Goal: Task Accomplishment & Management: Complete application form

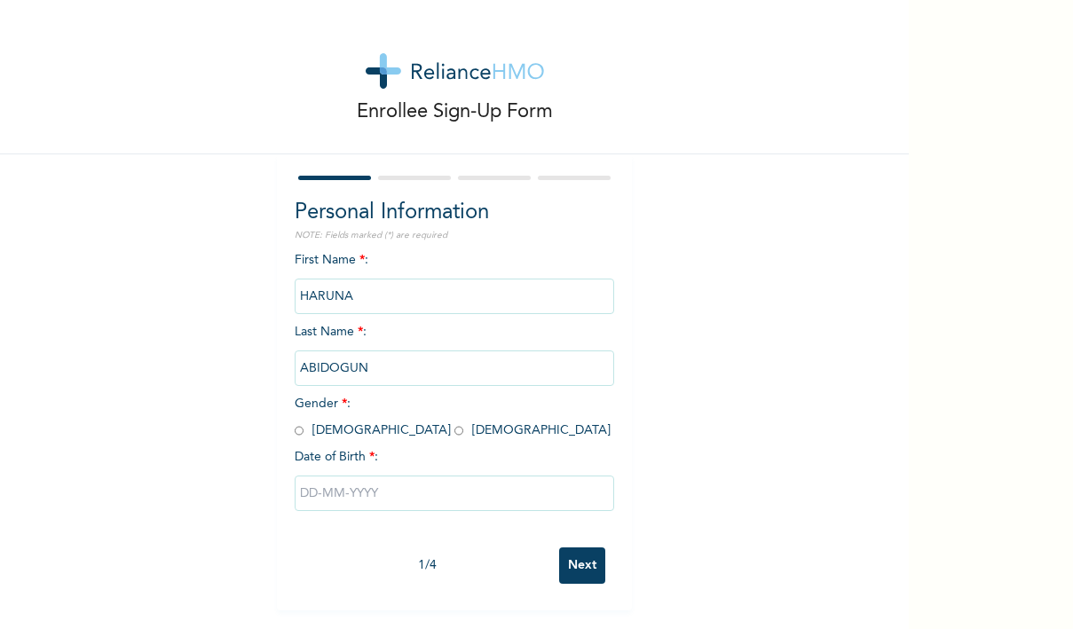
drag, startPoint x: 327, startPoint y: 444, endPoint x: 308, endPoint y: 447, distance: 19.0
click at [312, 444] on div "First Name * : [PERSON_NAME] Last Name * : [PERSON_NAME] Gender * : [DEMOGRAPHI…" at bounding box center [454, 395] width 319 height 288
click at [297, 433] on input "radio" at bounding box center [299, 430] width 9 height 17
radio input "true"
click at [314, 494] on input "text" at bounding box center [454, 493] width 319 height 35
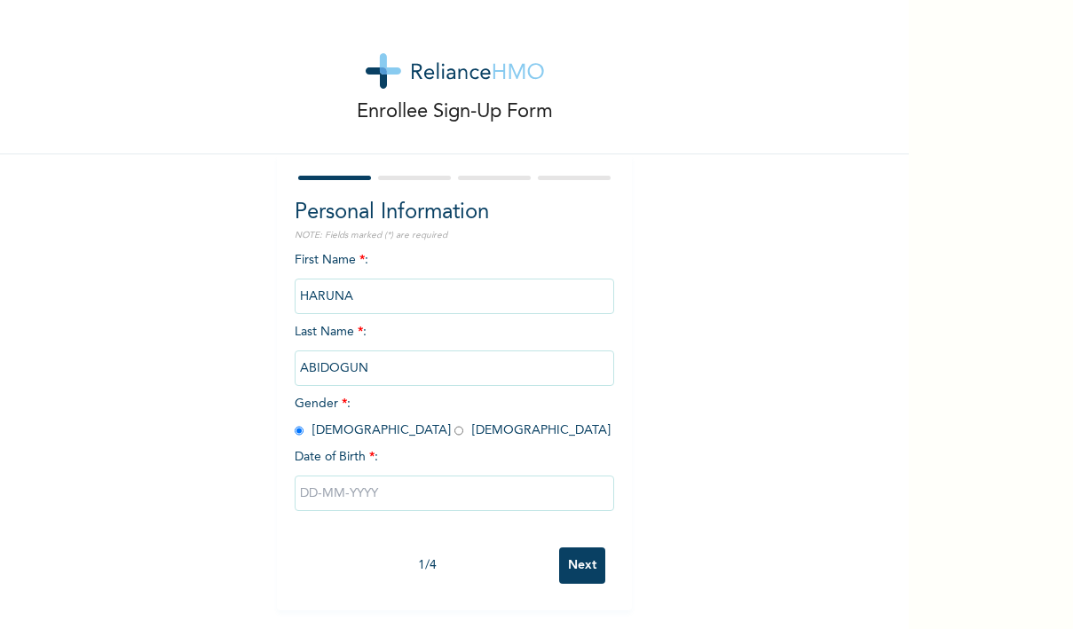
select select "8"
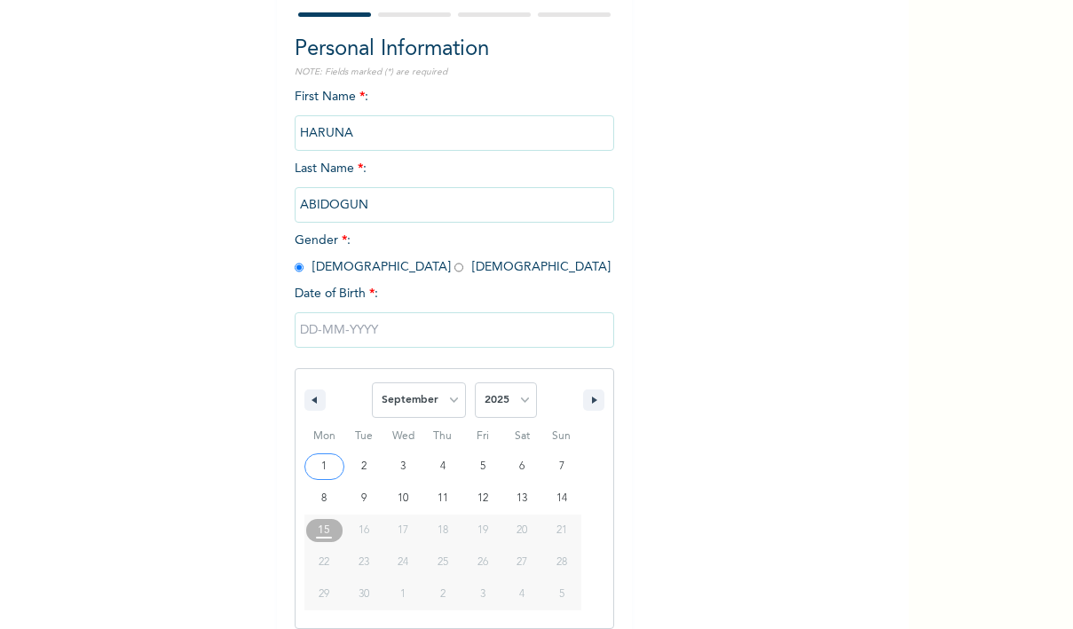
type input "[DATE]"
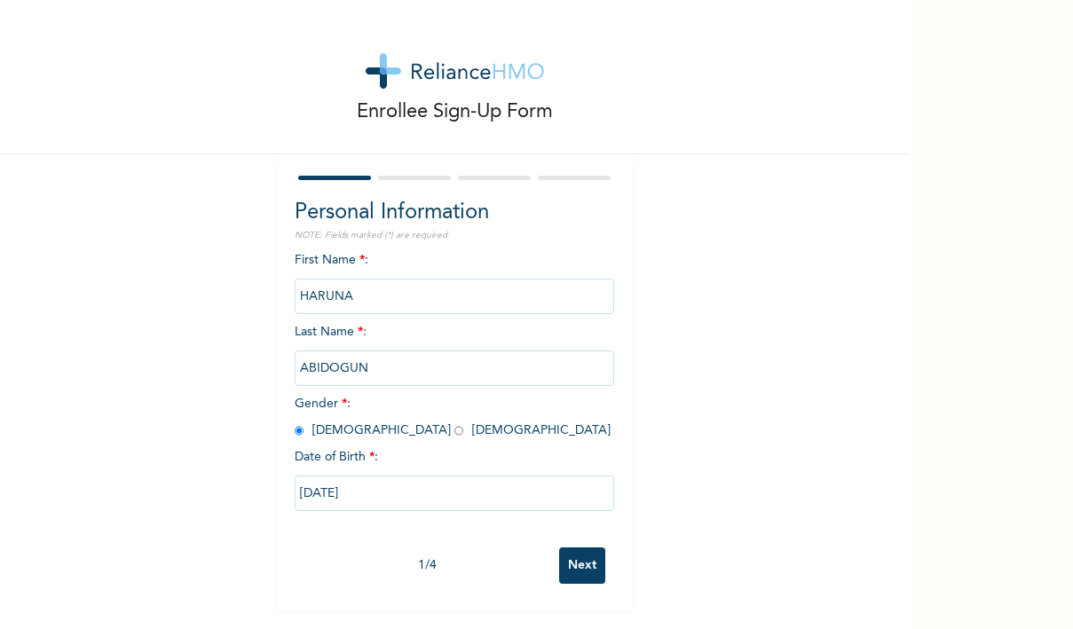
click at [314, 489] on input "[DATE]" at bounding box center [454, 493] width 319 height 35
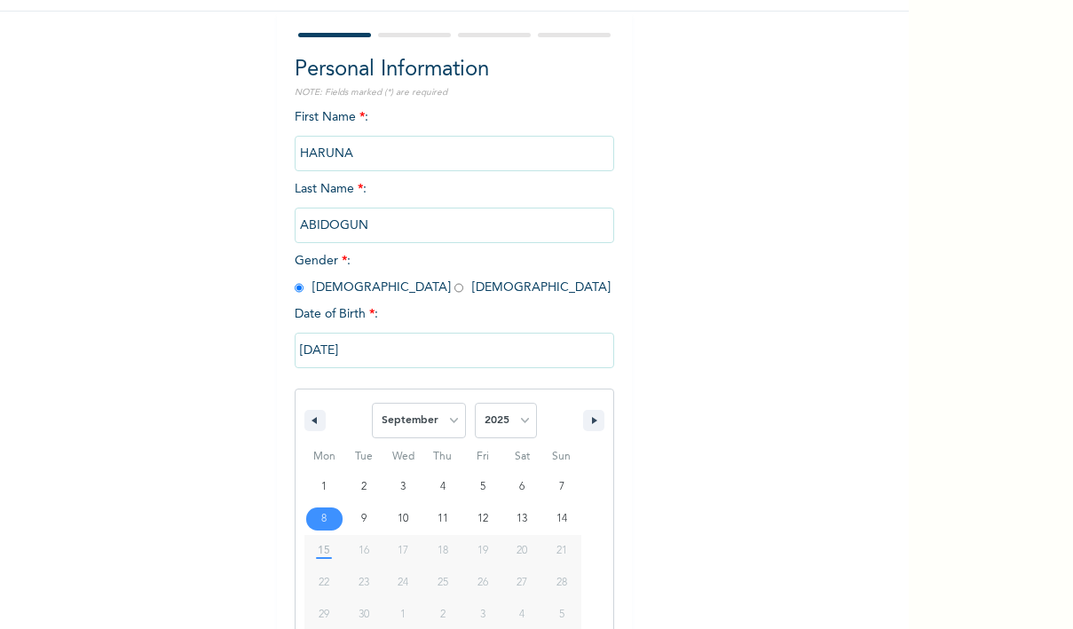
scroll to position [163, 0]
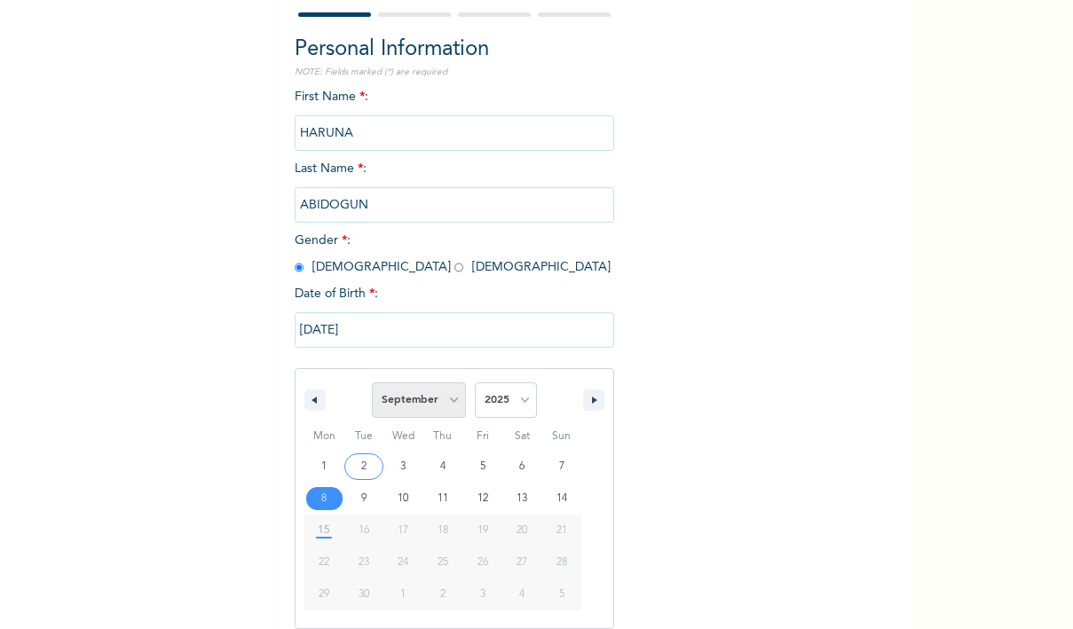
drag, startPoint x: 455, startPoint y: 382, endPoint x: 455, endPoint y: 391, distance: 9.8
click at [455, 390] on span "January February March April May June July August September October November De…" at bounding box center [419, 400] width 94 height 53
select select "8"
drag, startPoint x: 512, startPoint y: 434, endPoint x: 521, endPoint y: 389, distance: 46.1
click at [522, 390] on div "January February March April May June July August September October November De…" at bounding box center [454, 498] width 319 height 261
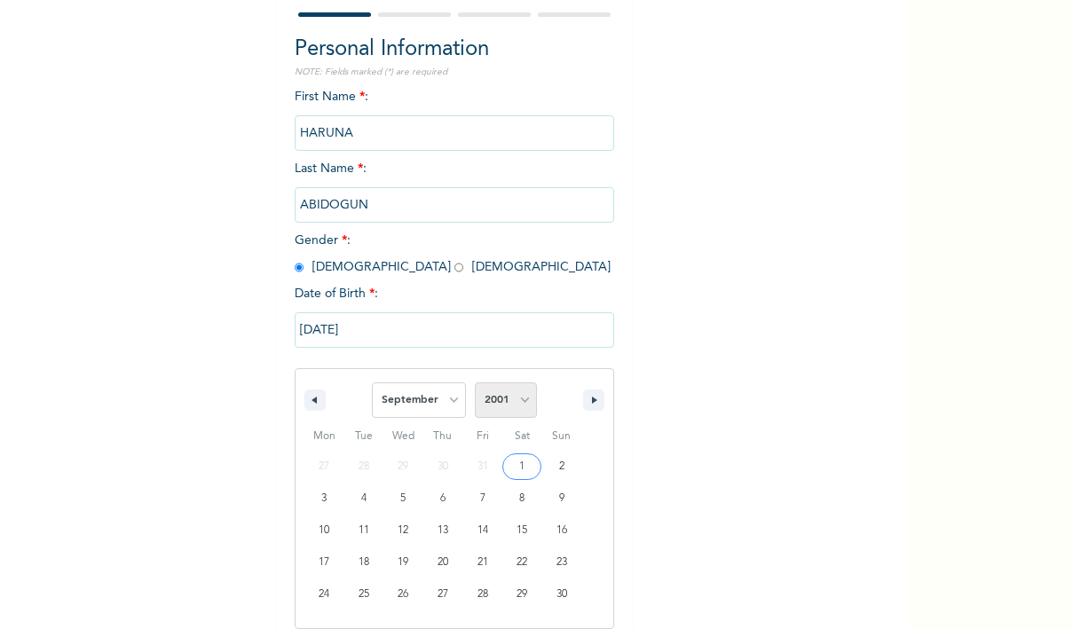
select select "1997"
select select "10"
type input "[DATE]"
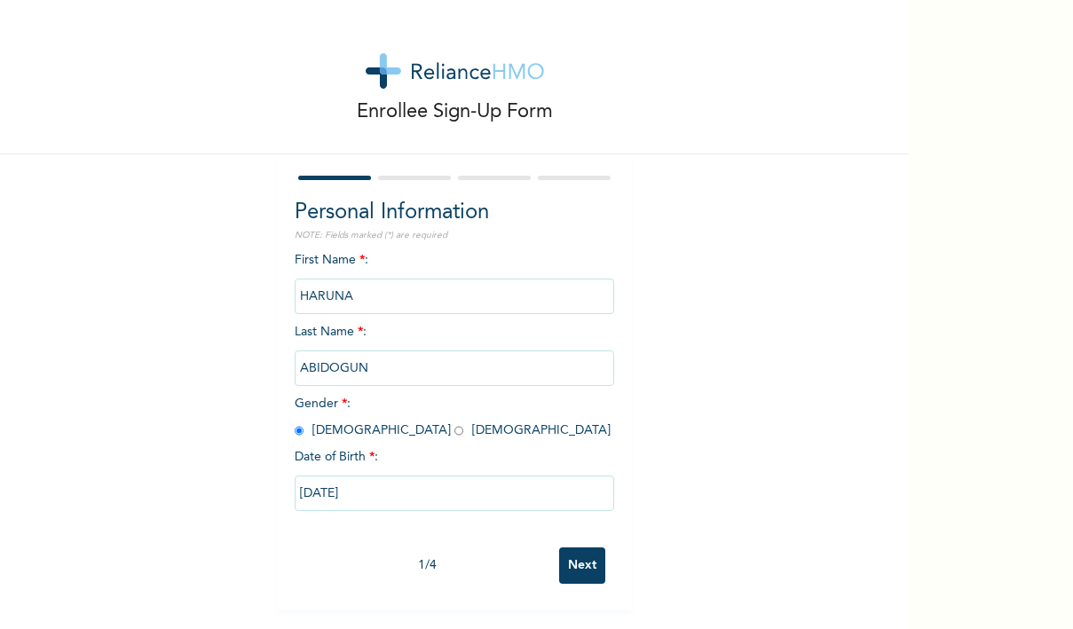
click at [581, 580] on input "Next" at bounding box center [582, 566] width 46 height 36
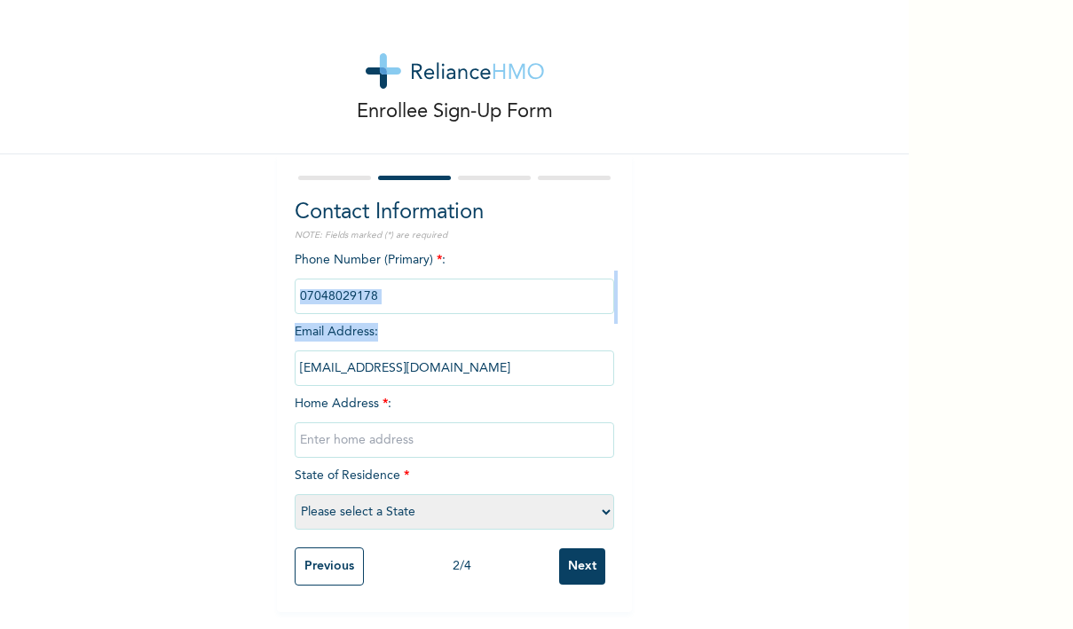
drag, startPoint x: 449, startPoint y: 329, endPoint x: 461, endPoint y: 295, distance: 36.5
click at [454, 301] on div "Phone Number (Primary) * : Email Address : mustaphaabidogun@gmail.com Home Addr…" at bounding box center [454, 395] width 319 height 288
click at [422, 290] on input "phone" at bounding box center [454, 296] width 319 height 35
click at [410, 298] on input "phone" at bounding box center [454, 296] width 319 height 35
click at [402, 298] on input "phone" at bounding box center [454, 296] width 319 height 35
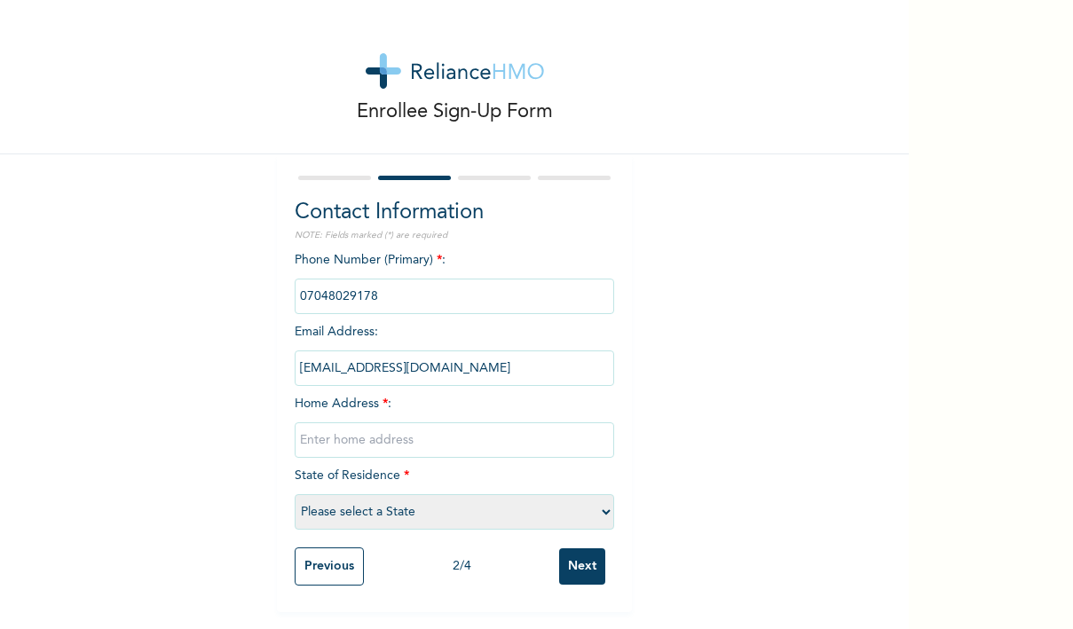
click at [402, 293] on input "phone" at bounding box center [454, 296] width 319 height 35
click at [386, 287] on input "phone" at bounding box center [454, 296] width 319 height 35
click at [386, 288] on input "phone" at bounding box center [454, 296] width 319 height 35
type input "no 2 cole street elegbata lagos island"
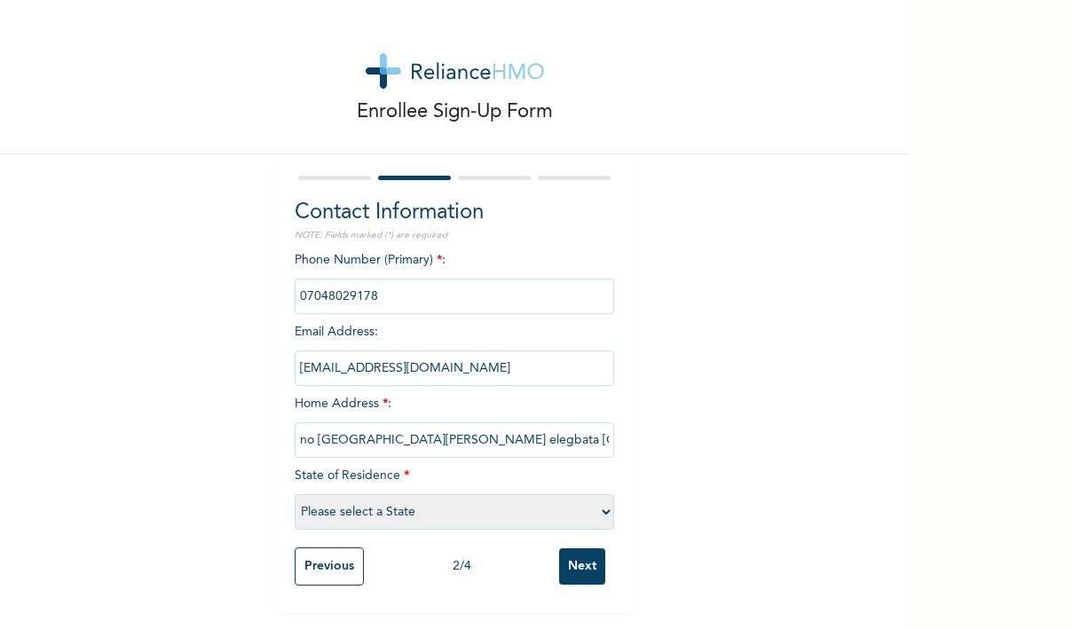
select select "25"
click at [592, 569] on input "Next" at bounding box center [582, 566] width 46 height 36
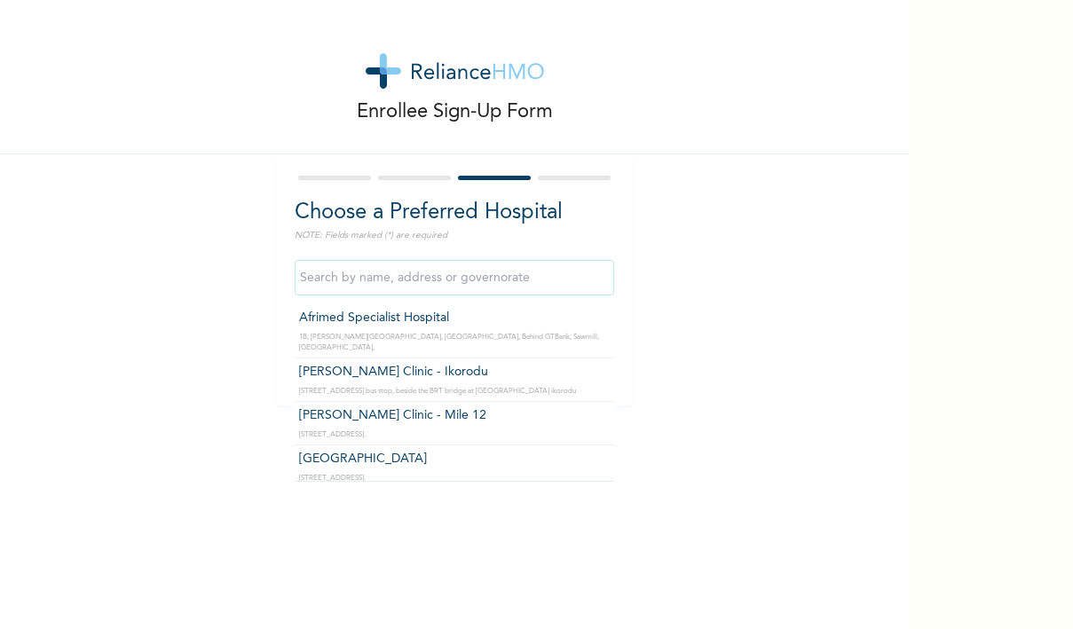
click at [499, 280] on input "text" at bounding box center [454, 277] width 319 height 35
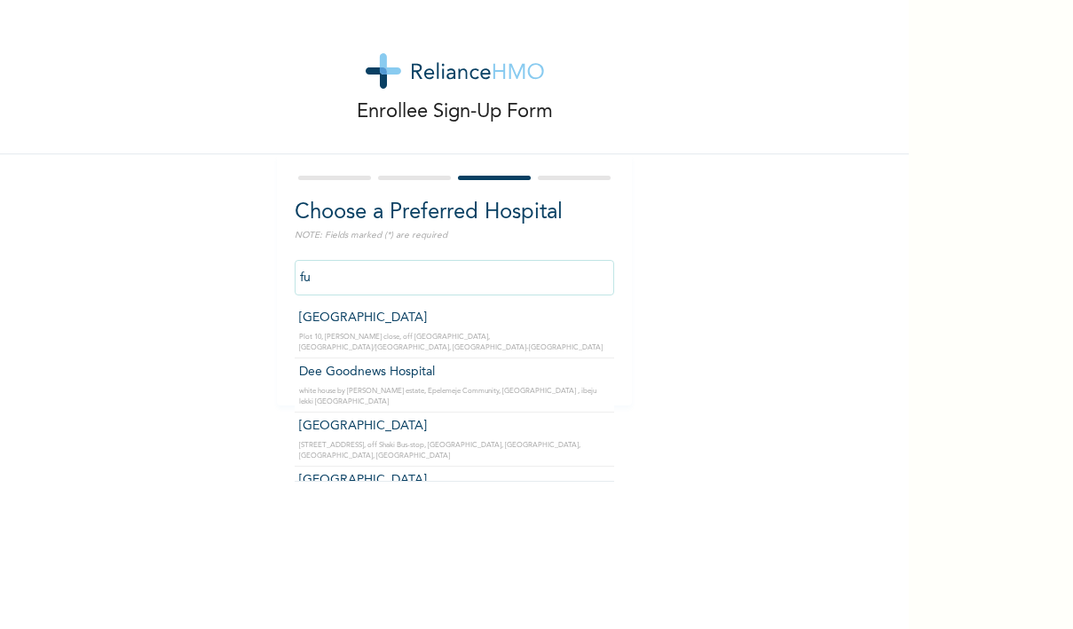
type input "f"
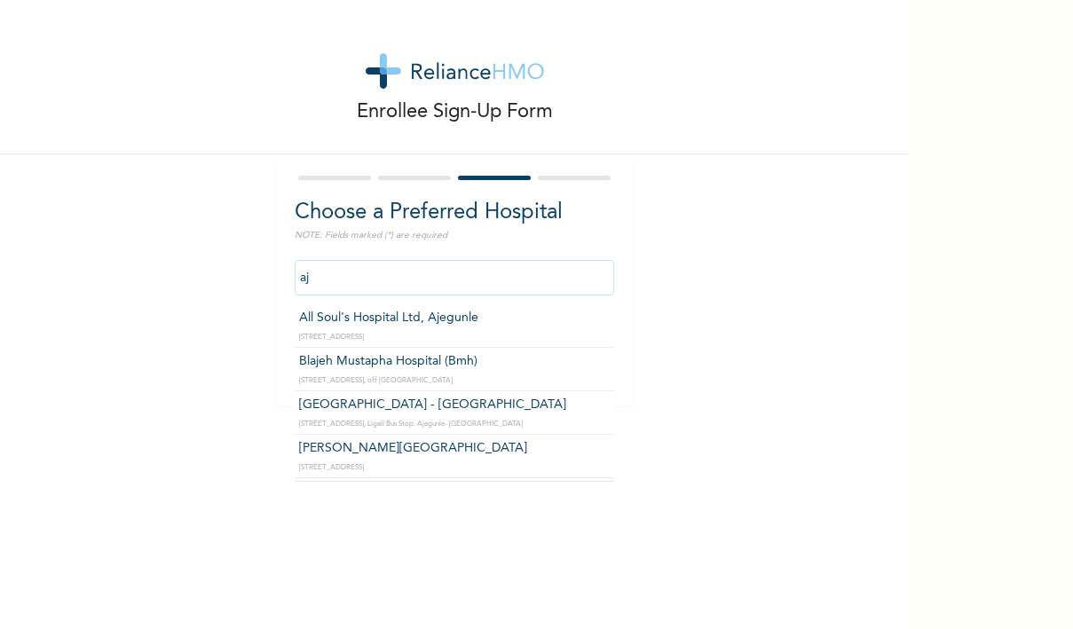
type input "a"
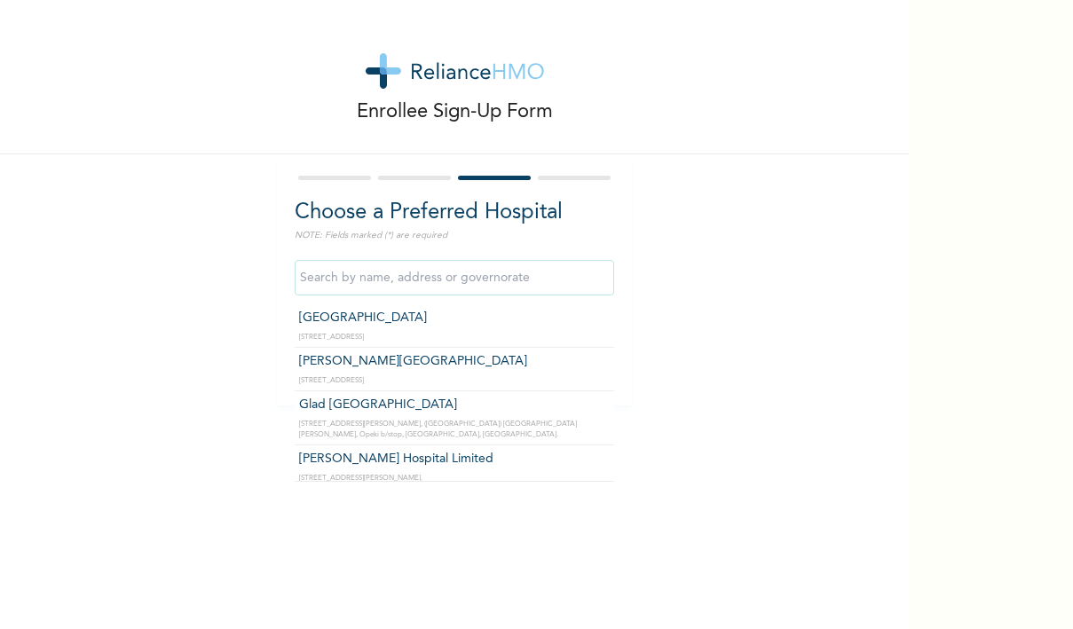
scroll to position [1846, 0]
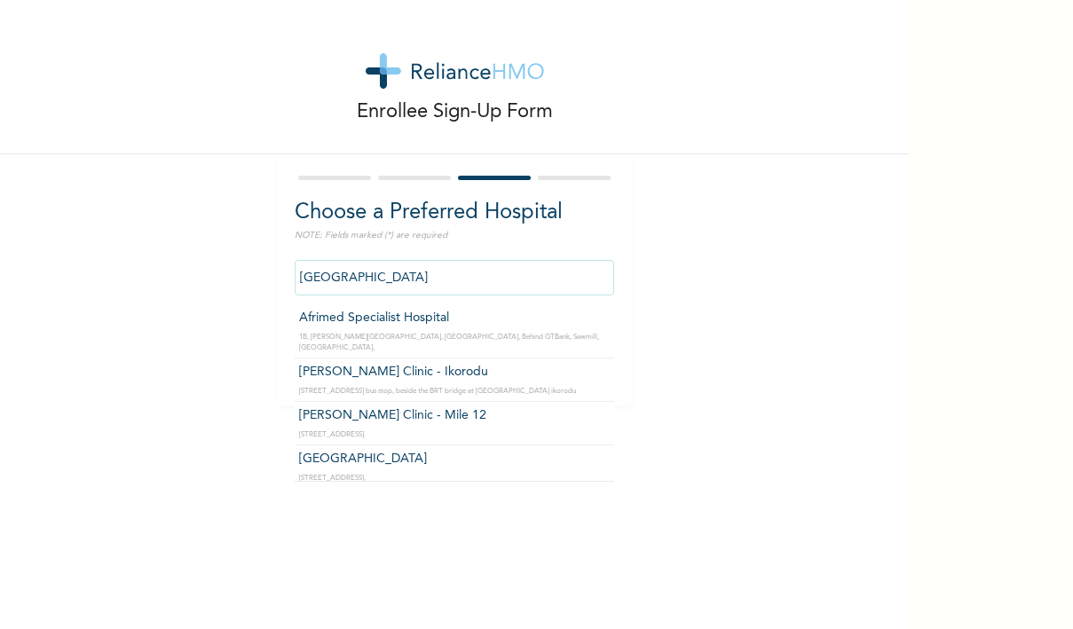
click at [447, 282] on input "[GEOGRAPHIC_DATA]" at bounding box center [454, 277] width 319 height 35
click at [446, 282] on input "[GEOGRAPHIC_DATA]" at bounding box center [454, 277] width 319 height 35
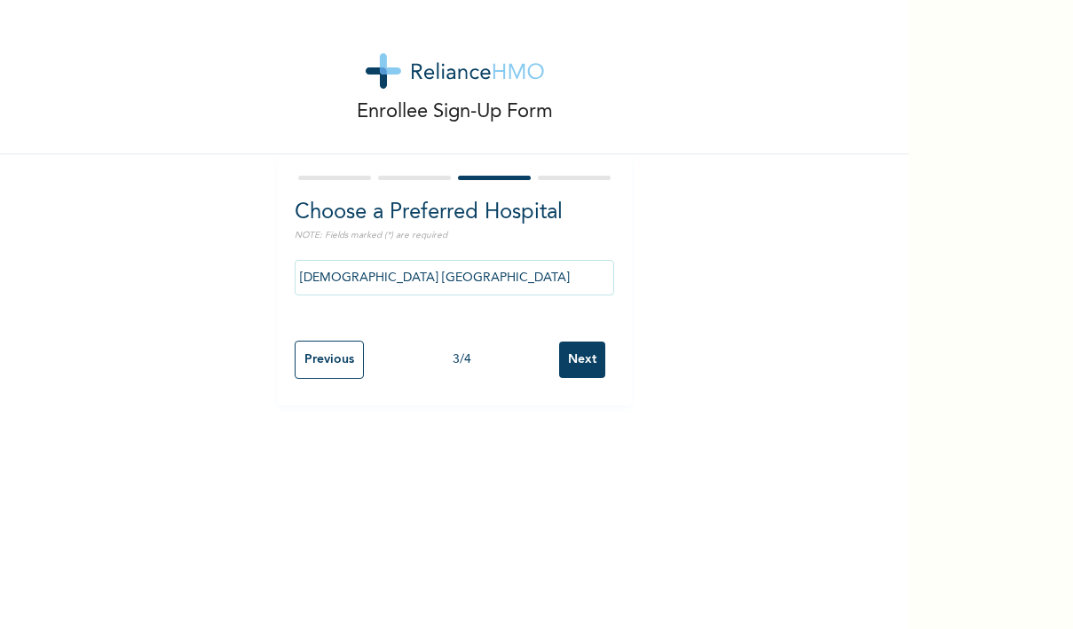
scroll to position [0, 0]
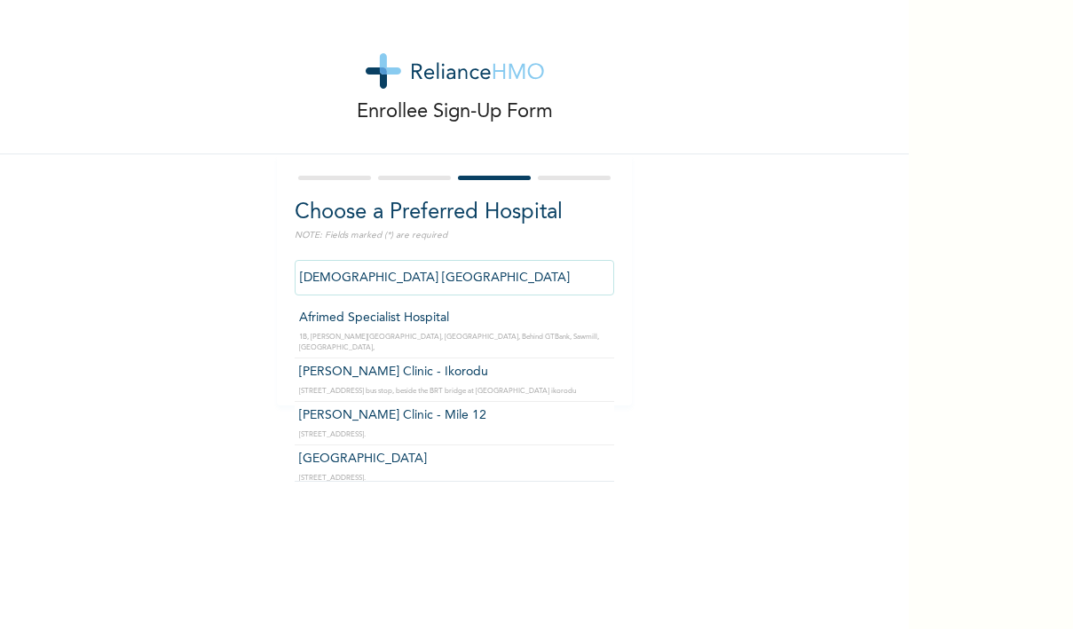
click at [492, 278] on input "[DEMOGRAPHIC_DATA]’S [GEOGRAPHIC_DATA]" at bounding box center [454, 277] width 319 height 35
click at [491, 278] on input "[DEMOGRAPHIC_DATA]’S [GEOGRAPHIC_DATA]" at bounding box center [454, 277] width 319 height 35
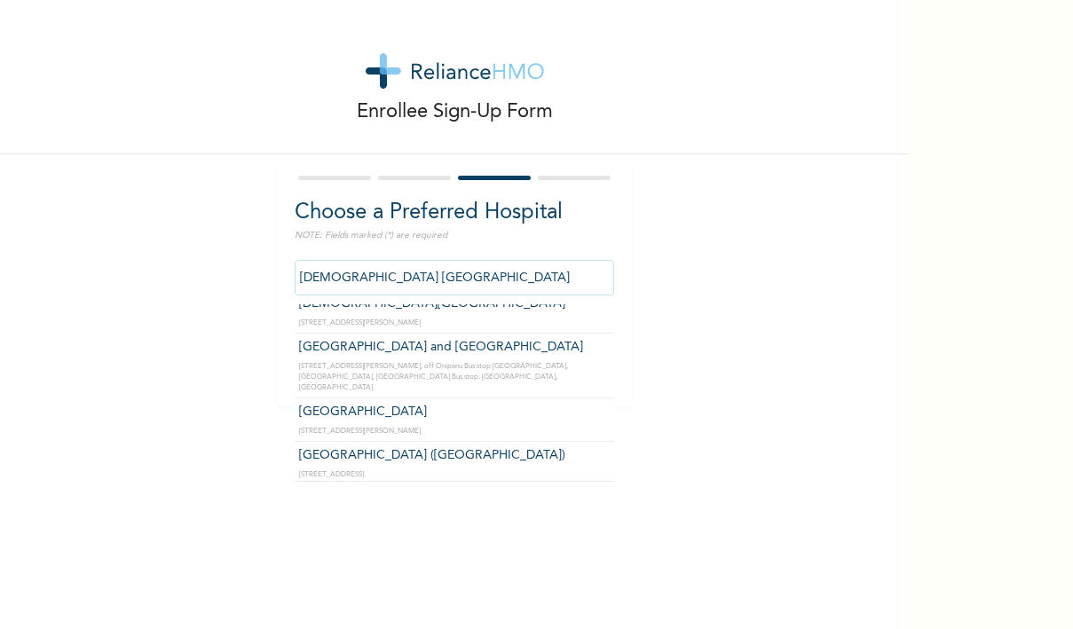
scroll to position [20941, 0]
type input "First Health Specialist Hospital"
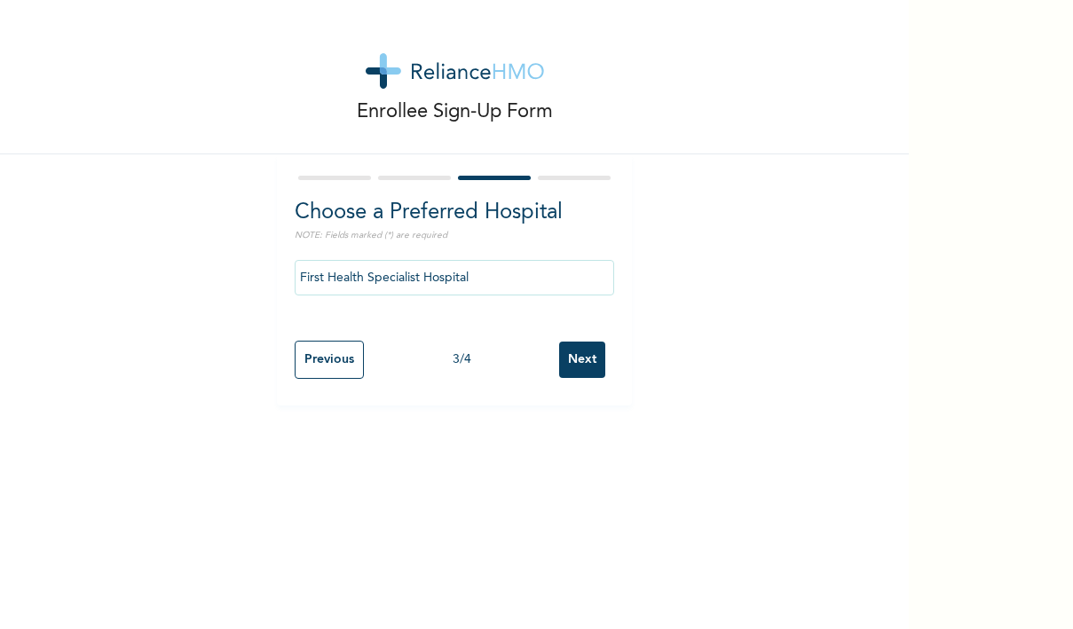
click at [574, 351] on input "Next" at bounding box center [582, 360] width 46 height 36
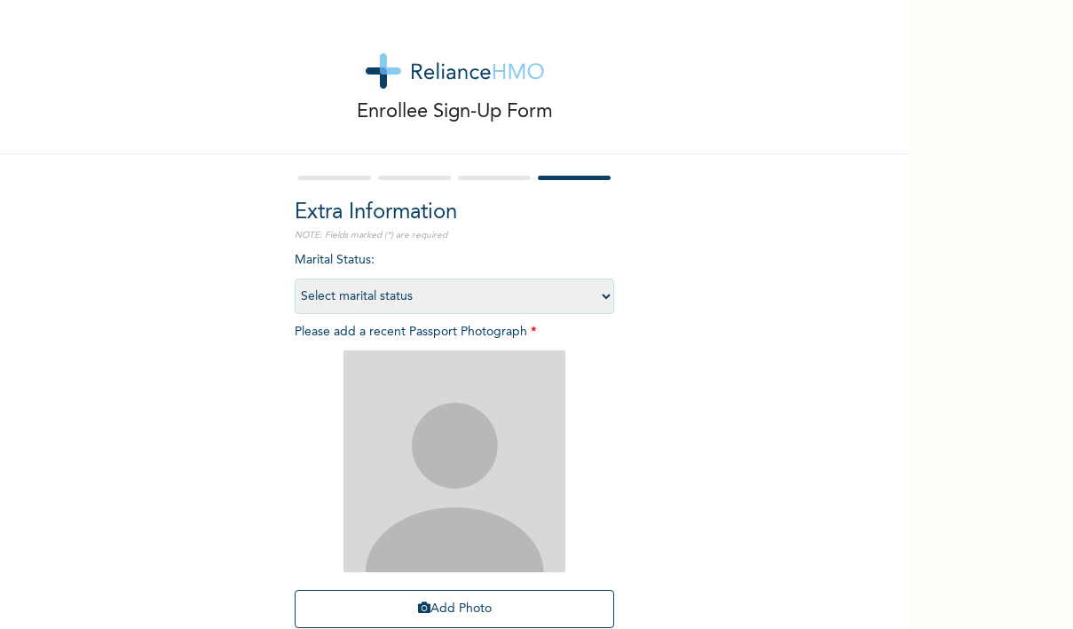
select select "1"
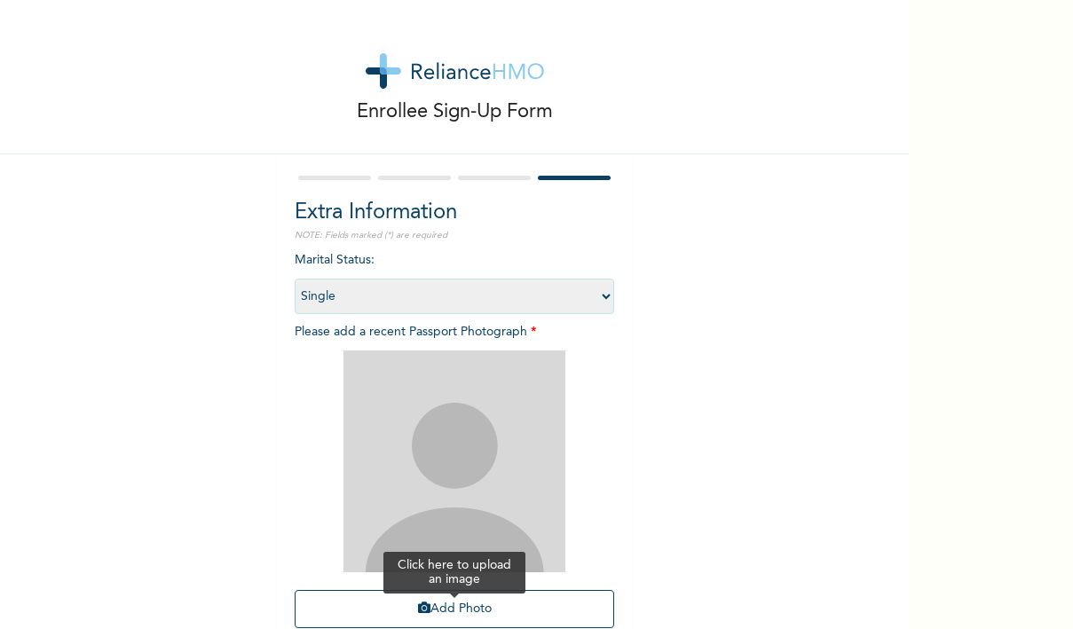
click at [437, 601] on button "Add Photo" at bounding box center [454, 609] width 319 height 38
click at [712, 469] on div "Enrollee Sign-Up Form Extra Information NOTE: Fields marked (*) are required Ma…" at bounding box center [454, 382] width 909 height 764
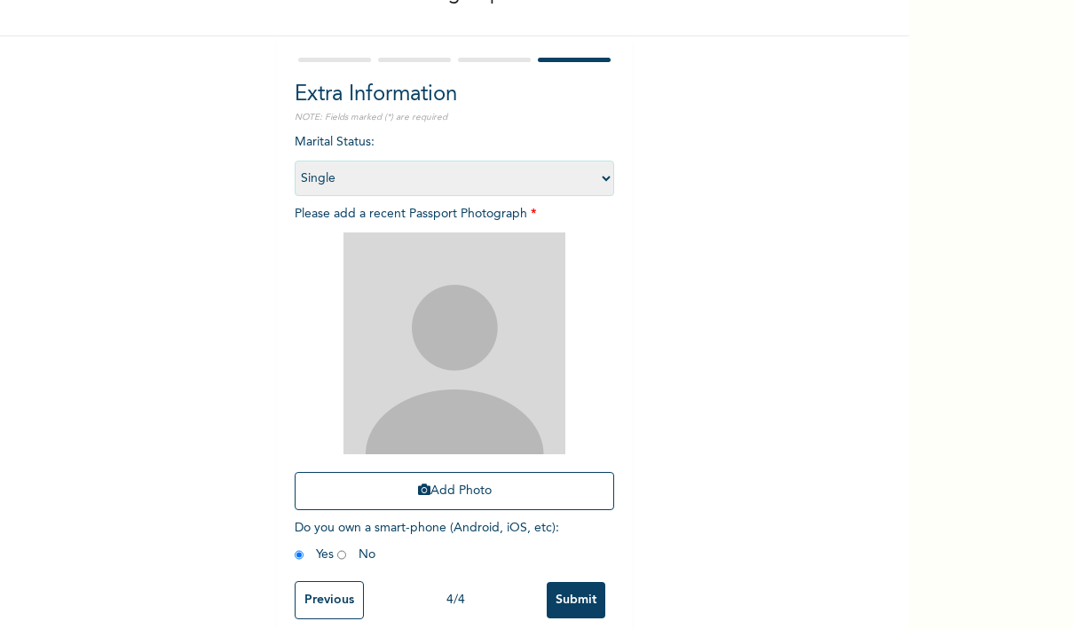
scroll to position [126, 0]
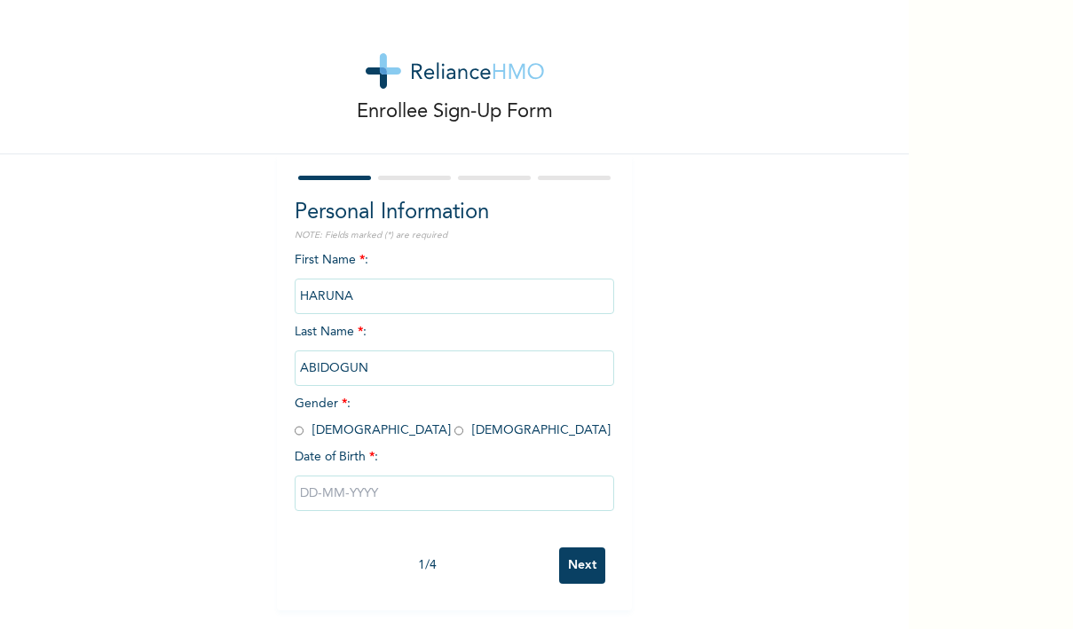
click at [298, 434] on input "radio" at bounding box center [299, 430] width 9 height 17
radio input "true"
click at [383, 488] on input "text" at bounding box center [454, 493] width 319 height 35
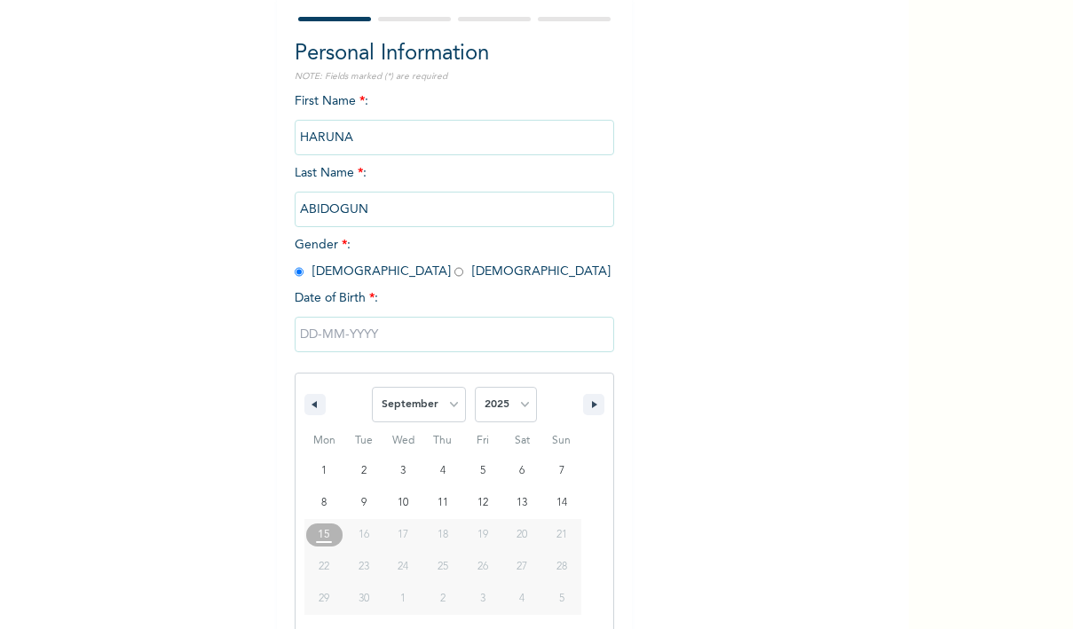
scroll to position [163, 0]
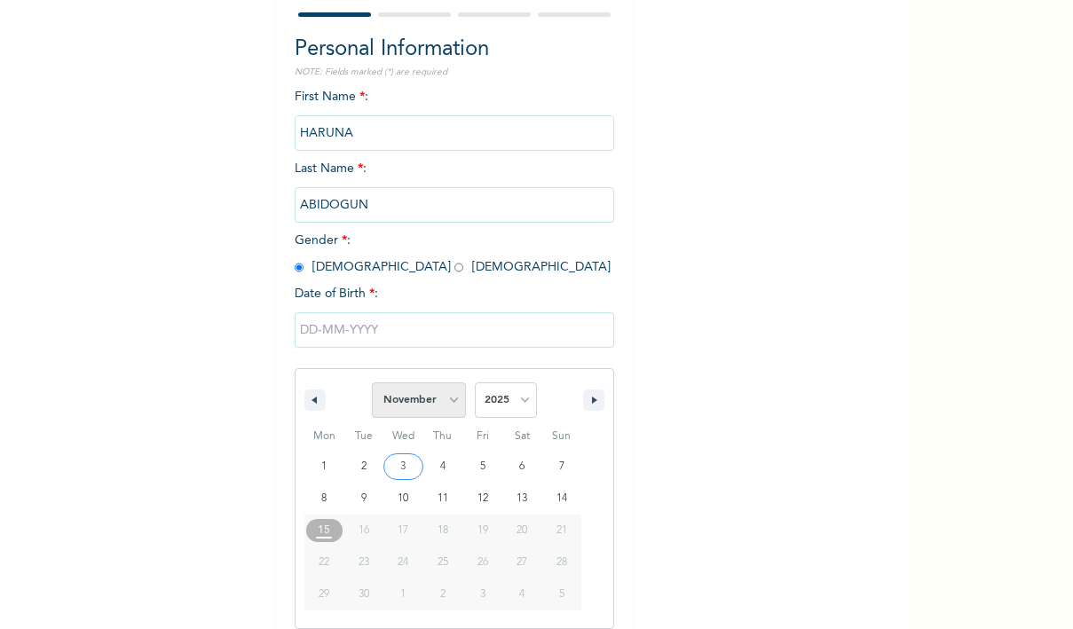
select select "8"
select select "1997"
select select "10"
type input "[DATE]"
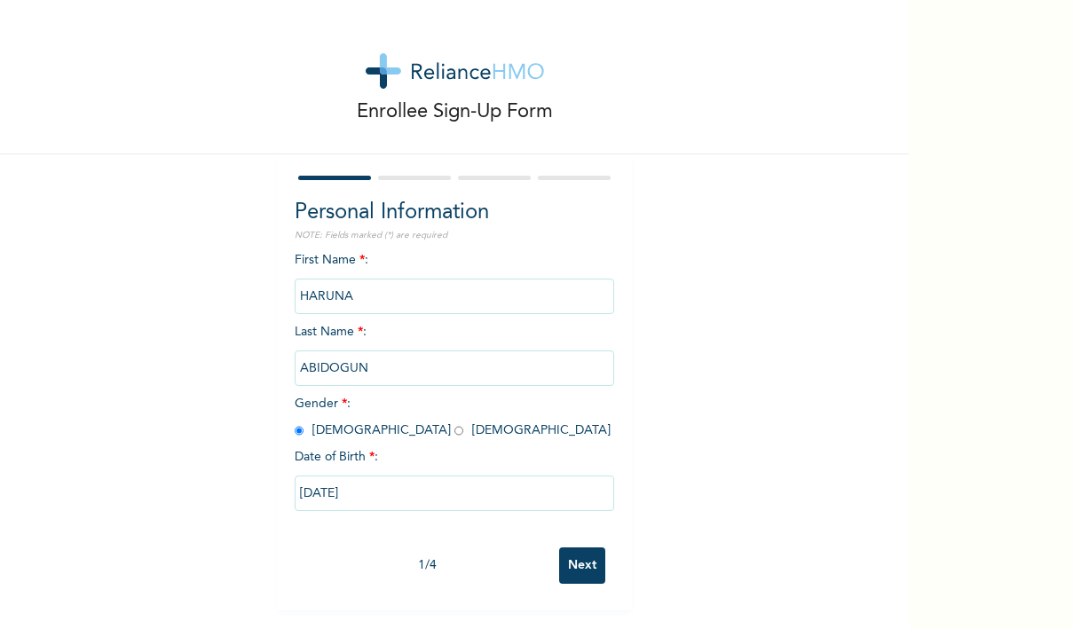
scroll to position [0, 0]
click at [585, 571] on input "Next" at bounding box center [582, 566] width 46 height 36
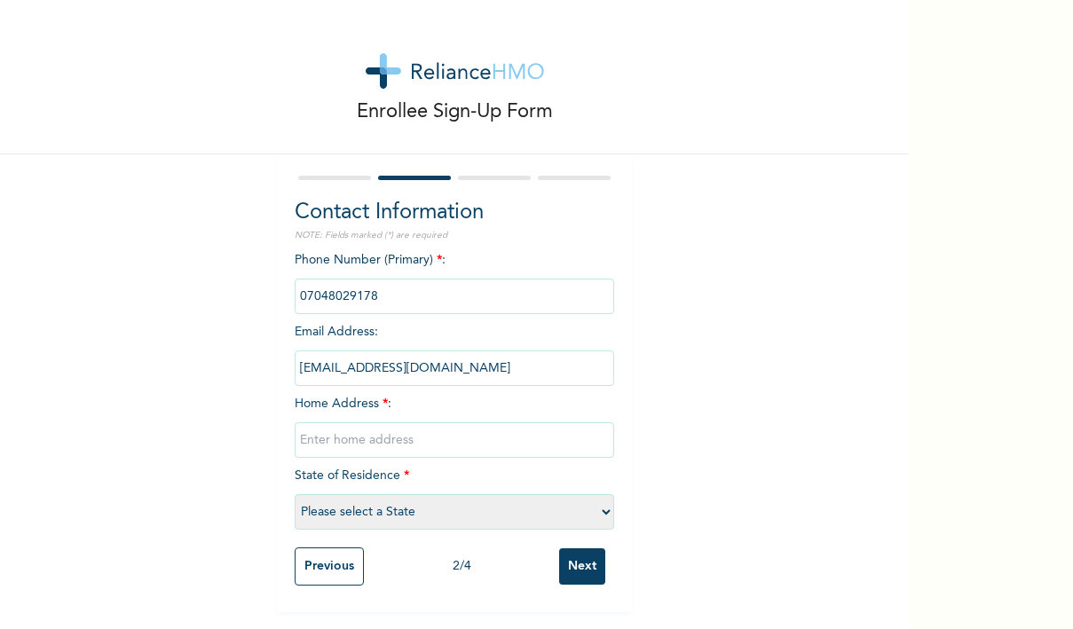
type input "c"
type input "[STREET_ADDRESS][PERSON_NAME]"
click at [578, 572] on input "Next" at bounding box center [582, 566] width 46 height 36
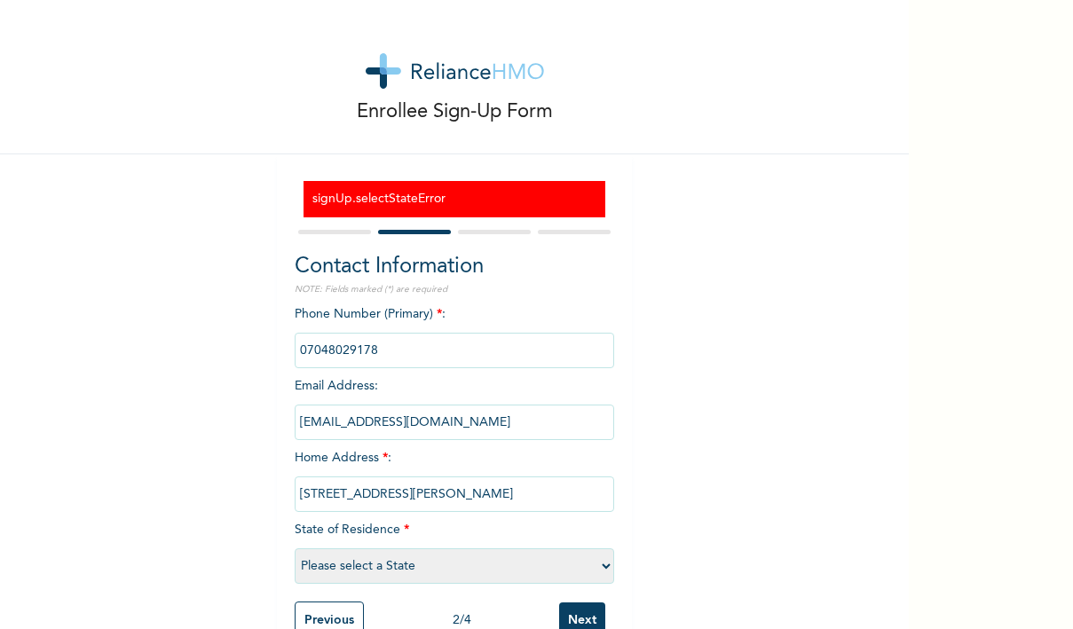
select select "25"
click at [584, 621] on input "Next" at bounding box center [582, 621] width 46 height 36
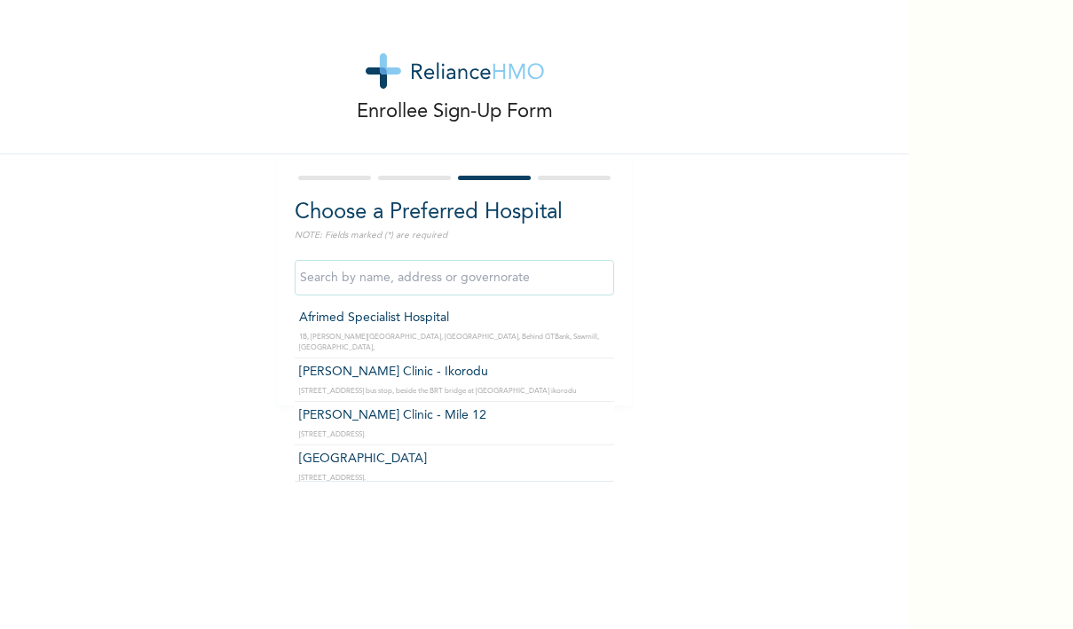
click at [417, 282] on input "text" at bounding box center [454, 277] width 319 height 35
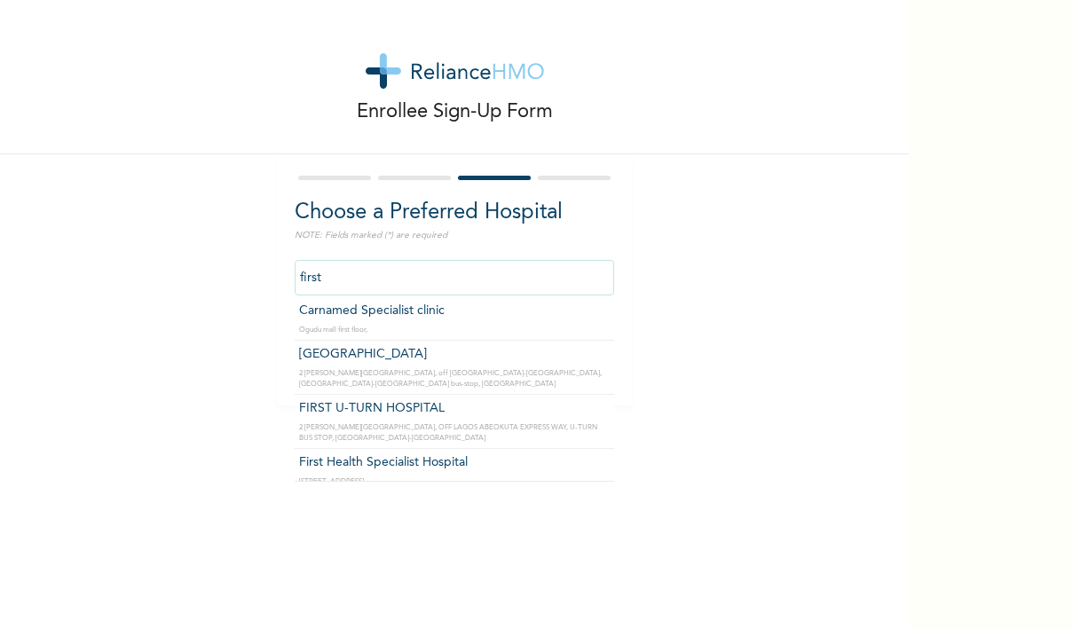
type input "First Health Specialist Hospital"
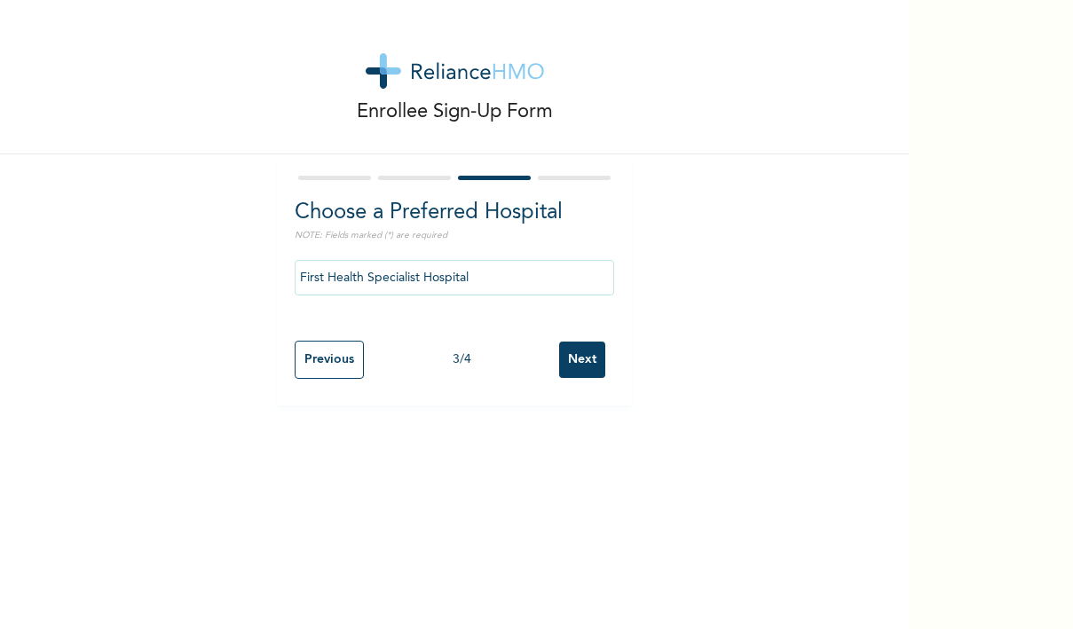
click at [577, 359] on input "Next" at bounding box center [582, 360] width 46 height 36
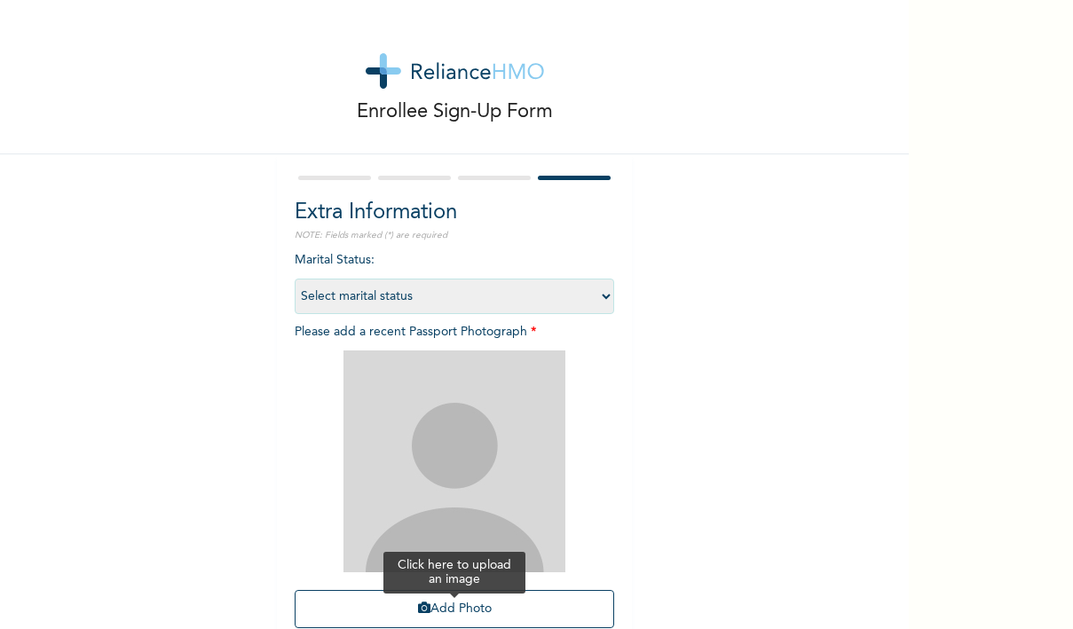
click at [465, 603] on button "Add Photo" at bounding box center [454, 609] width 319 height 38
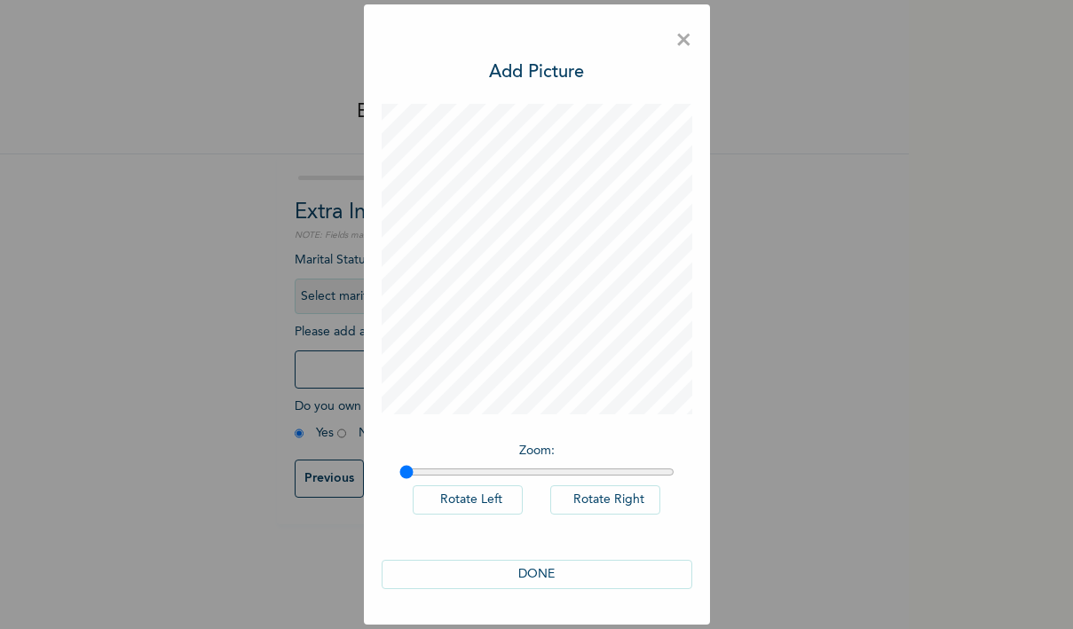
click at [551, 572] on button "DONE" at bounding box center [537, 574] width 311 height 29
click at [551, 573] on button "DONE" at bounding box center [537, 574] width 311 height 29
click at [552, 573] on button "DONE" at bounding box center [537, 574] width 311 height 29
click at [684, 38] on span "×" at bounding box center [683, 40] width 17 height 37
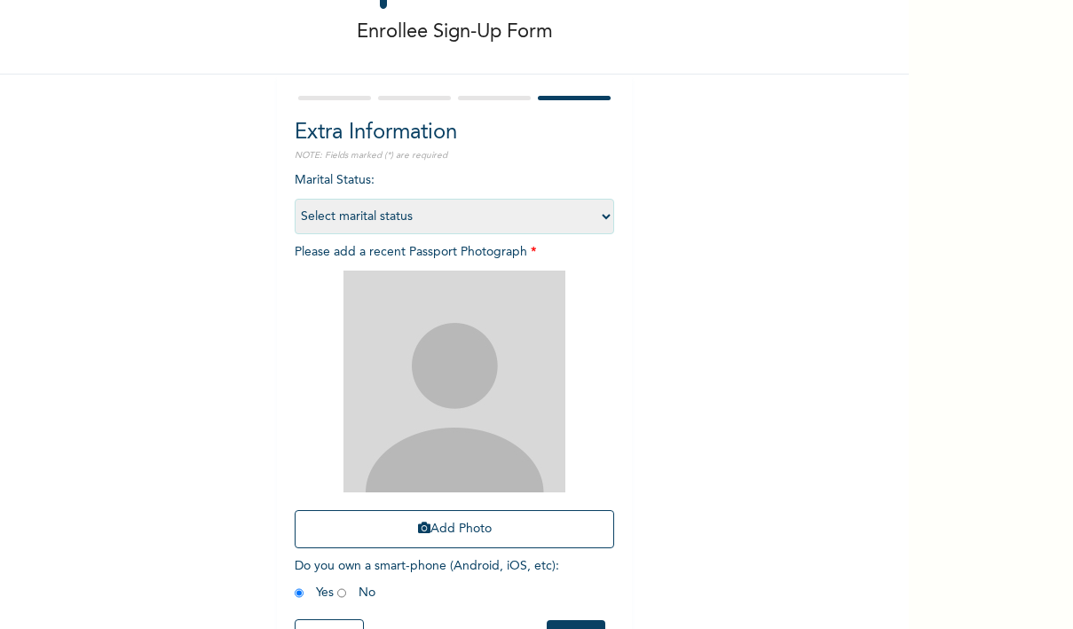
scroll to position [89, 0]
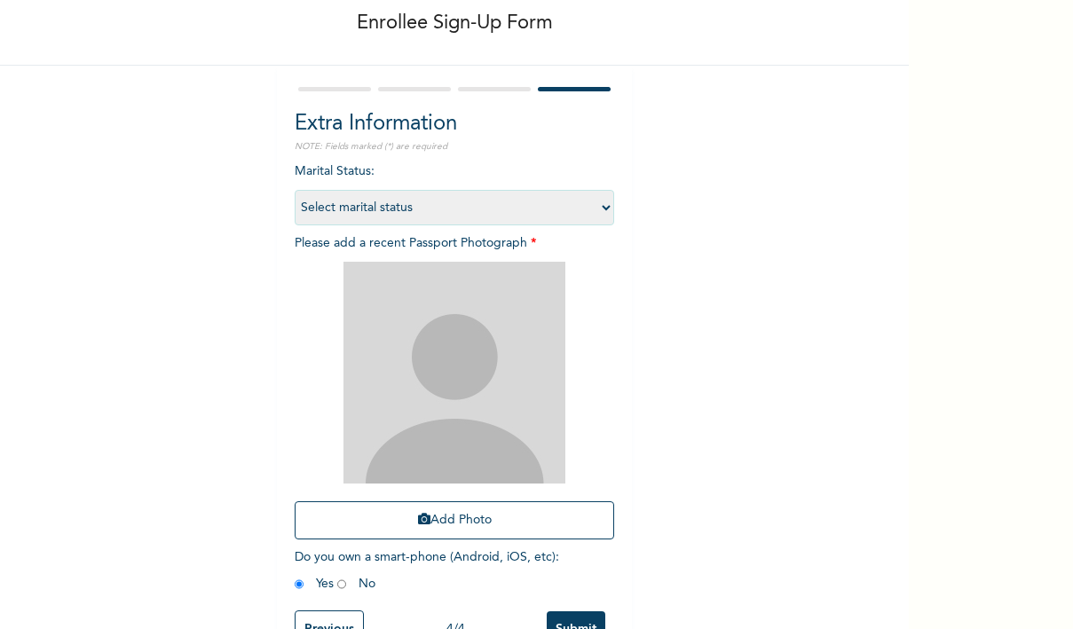
click at [425, 545] on div "Add Photo" at bounding box center [454, 401] width 319 height 296
click at [418, 517] on icon "button" at bounding box center [424, 519] width 12 height 12
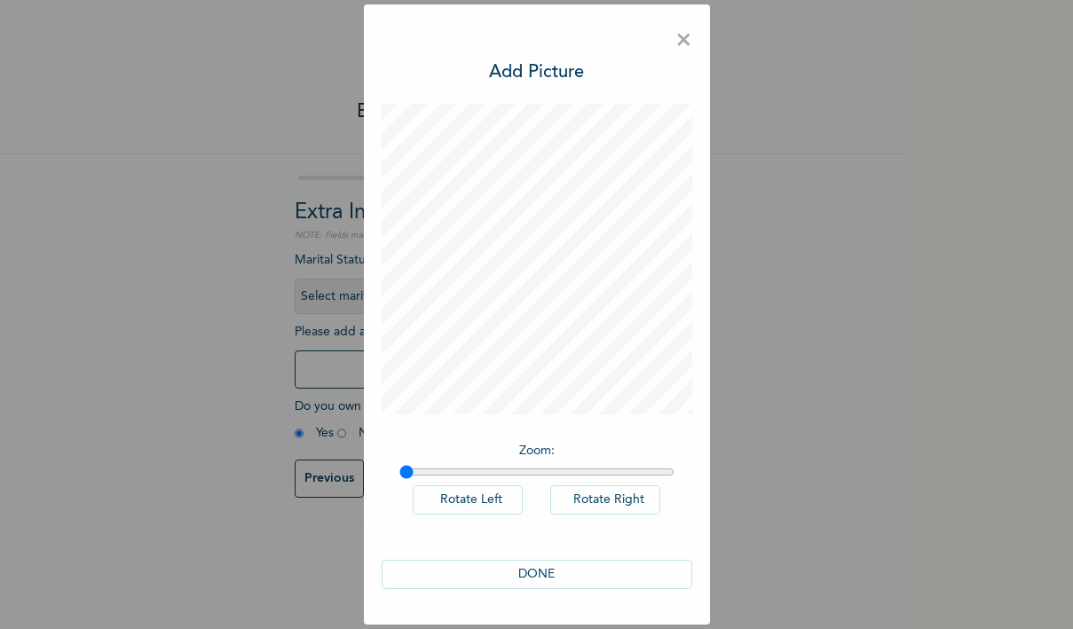
scroll to position [0, 0]
click at [678, 33] on span "×" at bounding box center [683, 40] width 17 height 37
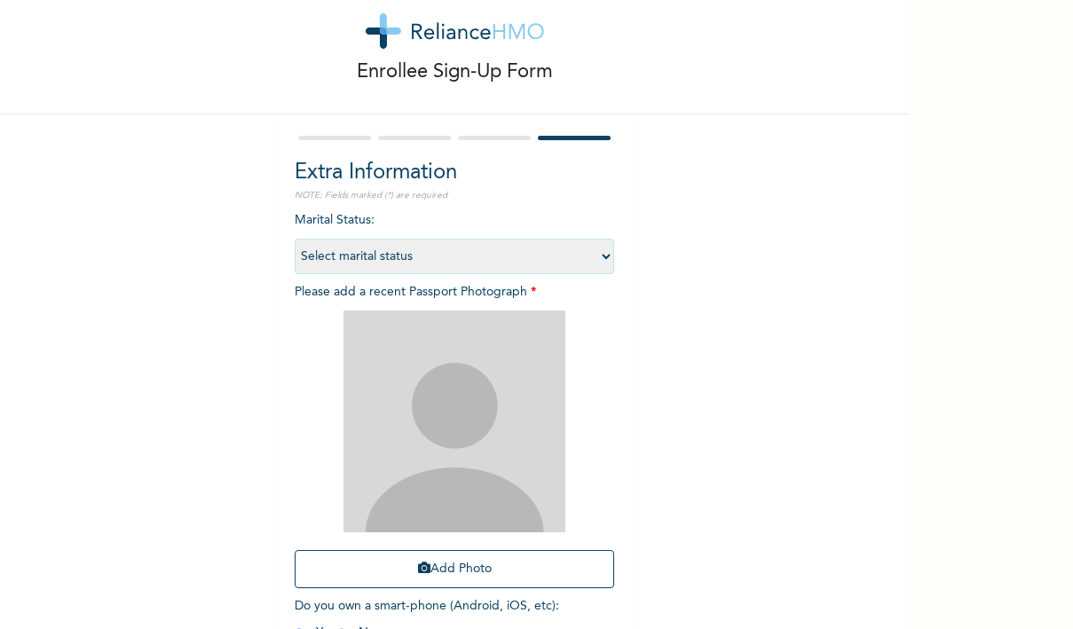
scroll to position [42, 0]
select select "1"
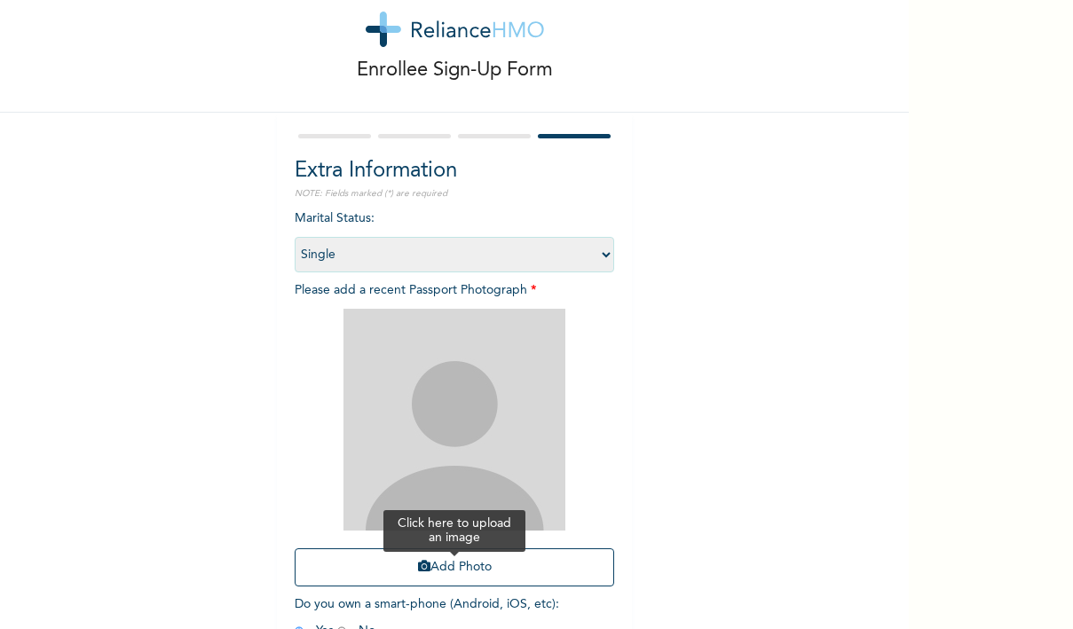
click at [445, 564] on button "Add Photo" at bounding box center [454, 567] width 319 height 38
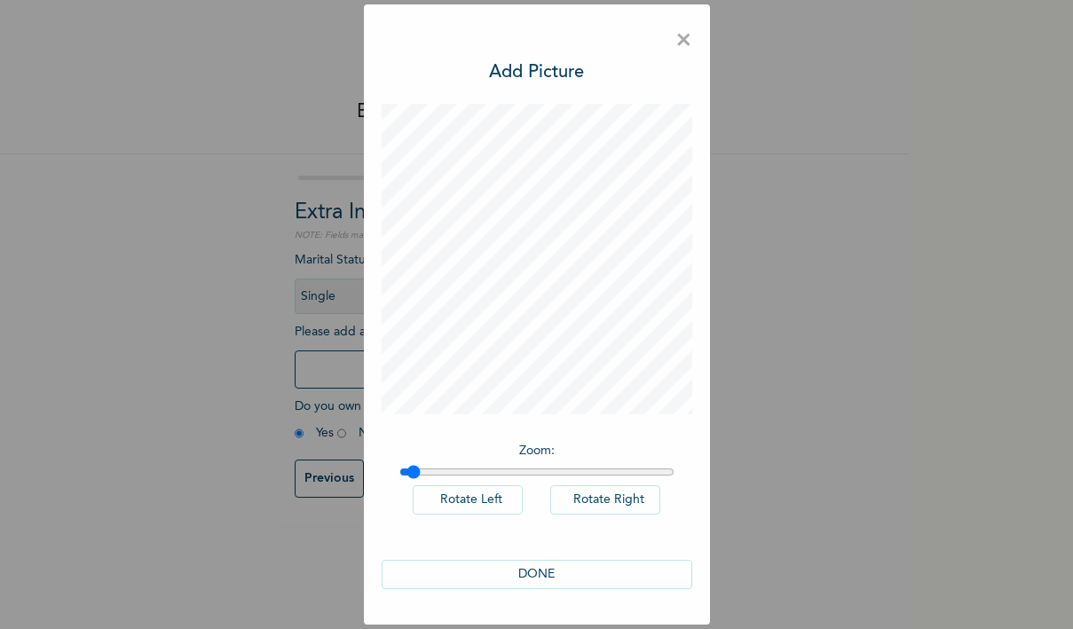
drag, startPoint x: 409, startPoint y: 471, endPoint x: 409, endPoint y: 486, distance: 15.1
type input "1.03"
click at [414, 490] on div "Zoom : Rotate Left Rotate Right" at bounding box center [537, 487] width 311 height 109
click at [513, 574] on button "DONE" at bounding box center [537, 574] width 311 height 29
click at [684, 38] on span "×" at bounding box center [683, 40] width 17 height 37
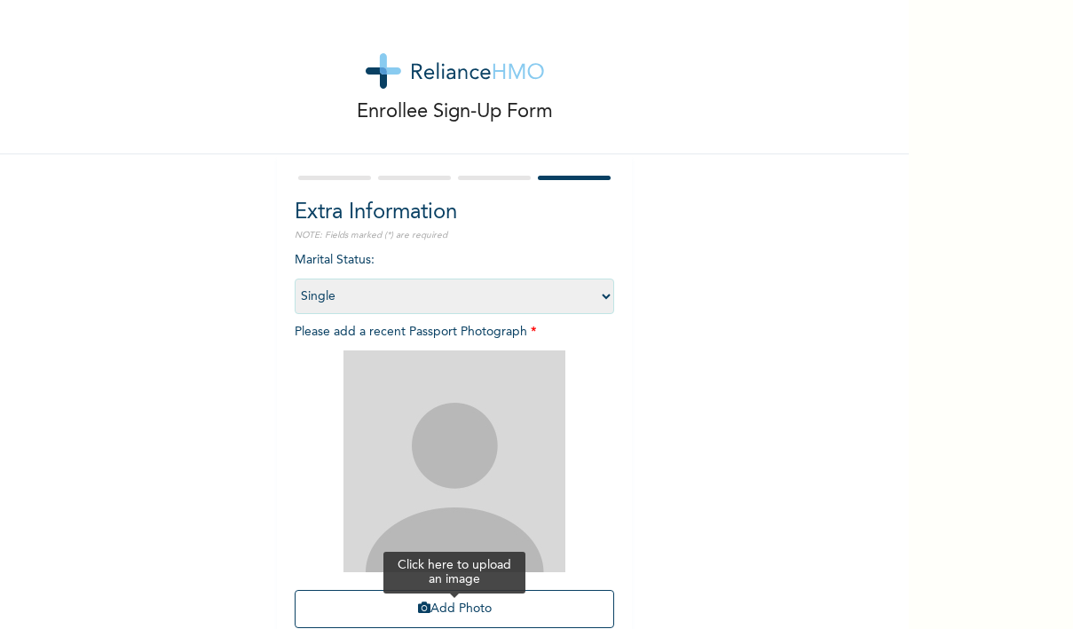
click at [414, 617] on button "Add Photo" at bounding box center [454, 609] width 319 height 38
click at [449, 603] on button "Add Photo" at bounding box center [454, 609] width 319 height 38
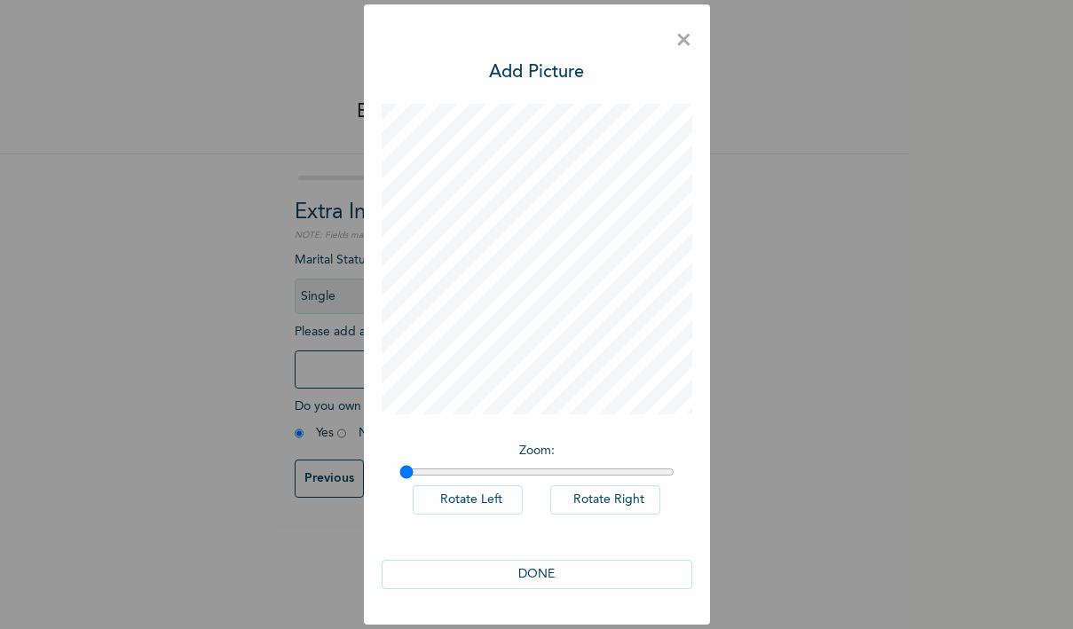
click at [682, 41] on span "×" at bounding box center [683, 40] width 17 height 37
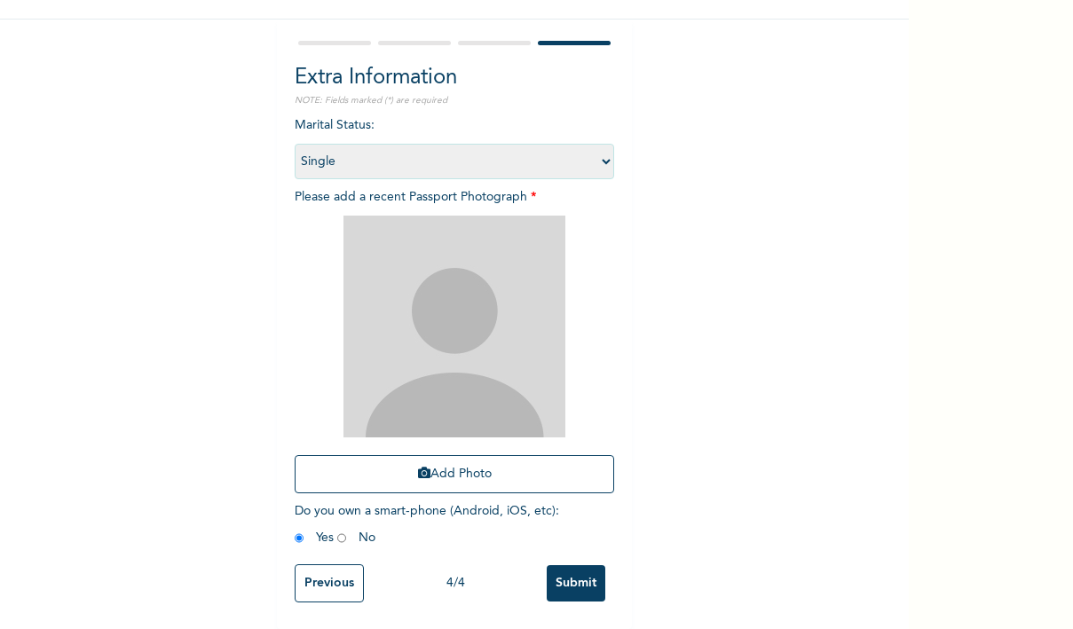
click at [580, 590] on input "Submit" at bounding box center [576, 583] width 59 height 36
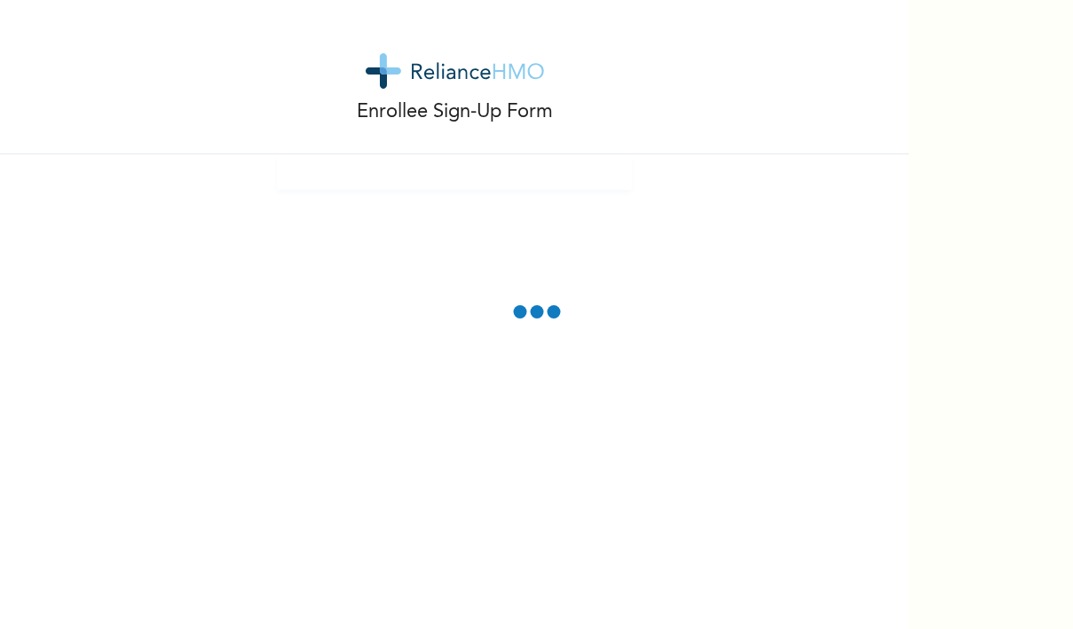
scroll to position [35, 0]
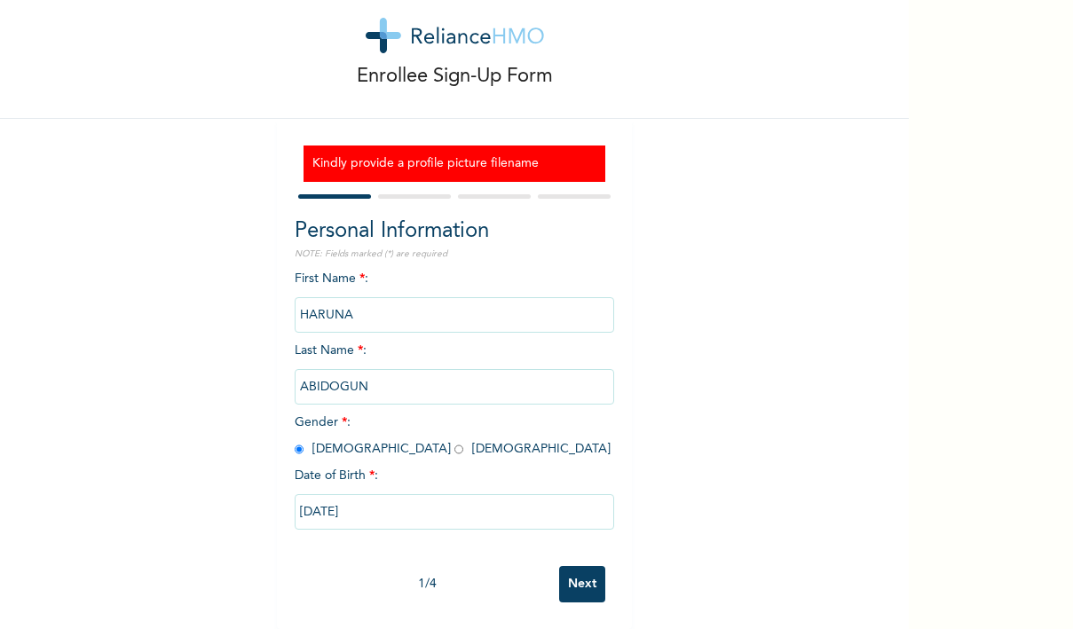
click at [595, 589] on input "Next" at bounding box center [582, 584] width 46 height 36
select select "25"
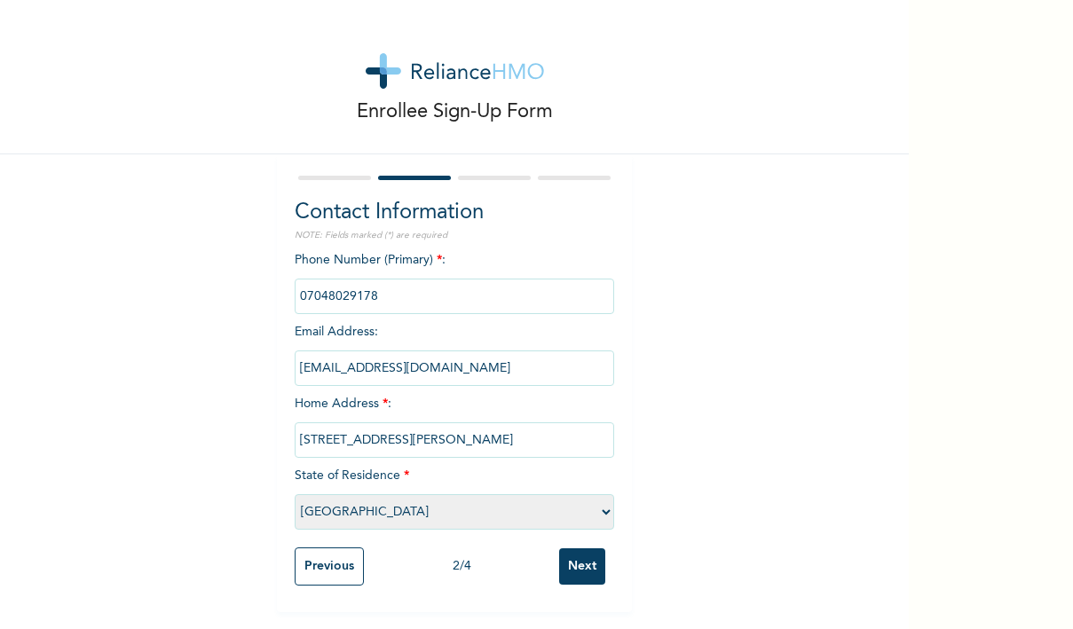
scroll to position [0, 0]
click at [572, 564] on input "Next" at bounding box center [582, 566] width 46 height 36
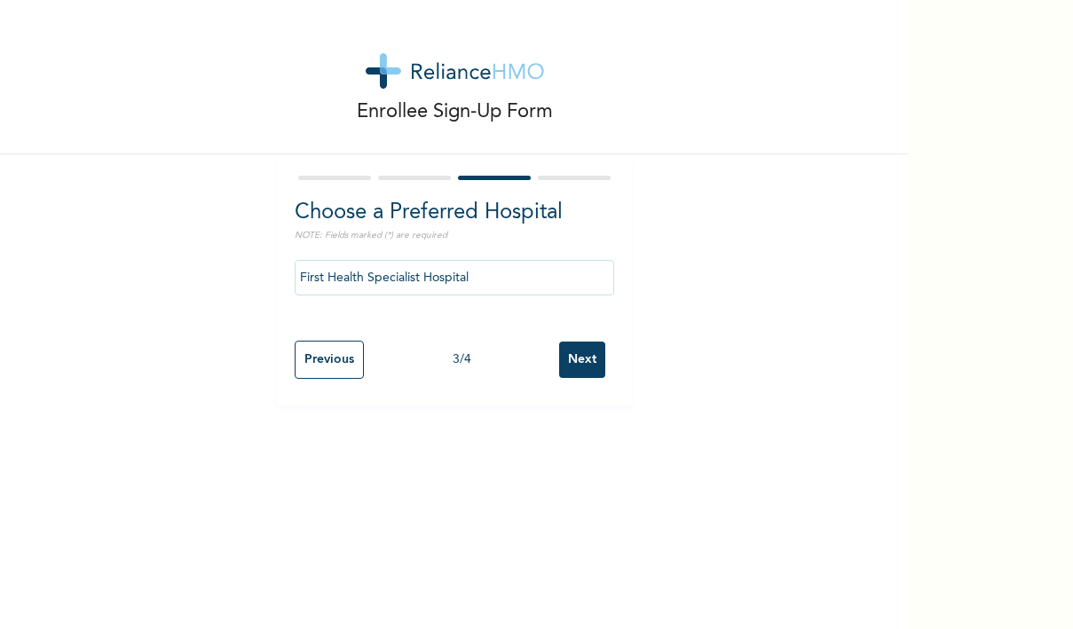
click at [575, 359] on input "Next" at bounding box center [582, 360] width 46 height 36
select select "1"
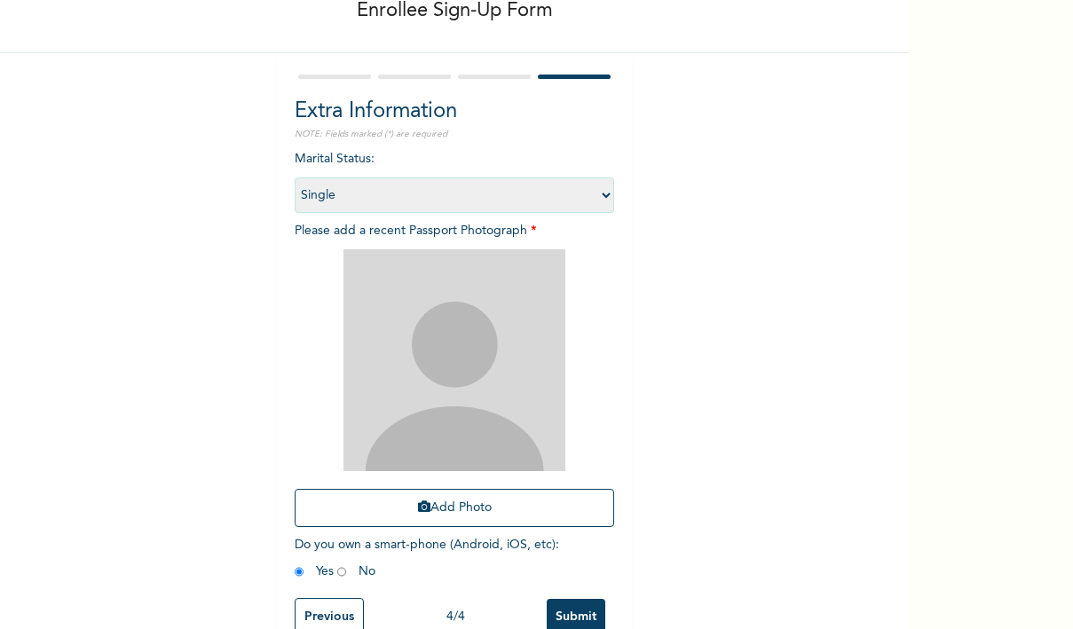
scroll to position [121, 0]
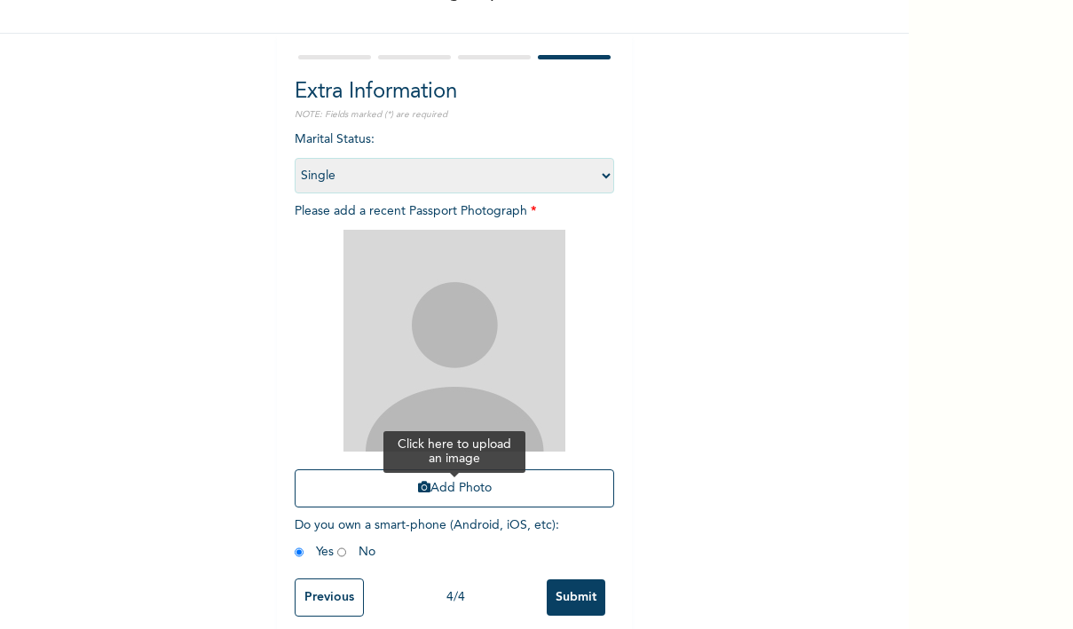
click at [438, 487] on button "Add Photo" at bounding box center [454, 488] width 319 height 38
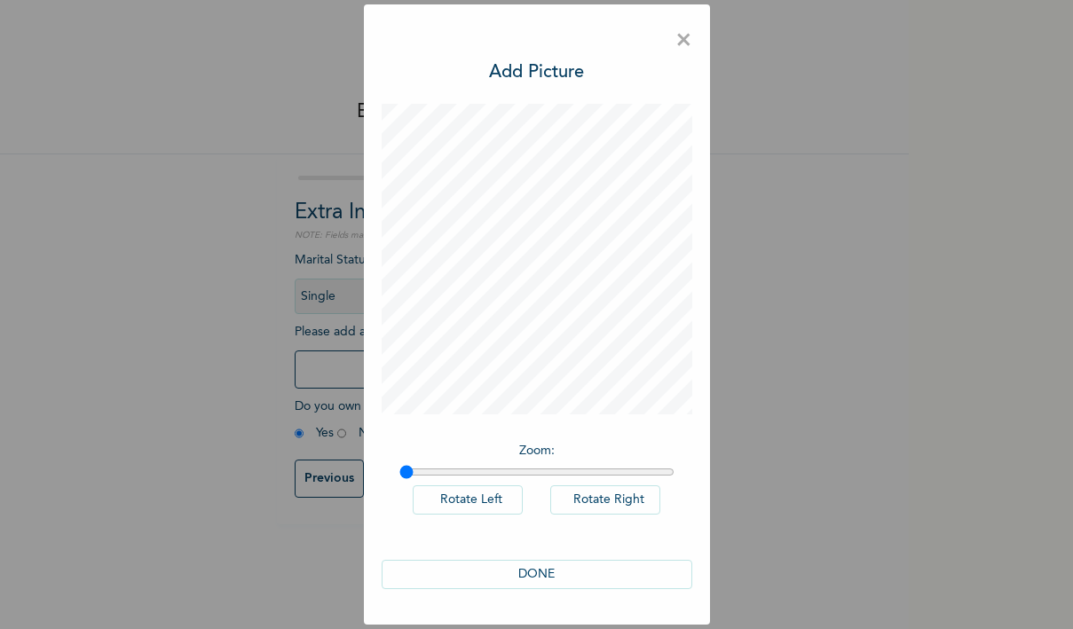
scroll to position [0, 0]
click at [682, 38] on span "×" at bounding box center [683, 40] width 17 height 37
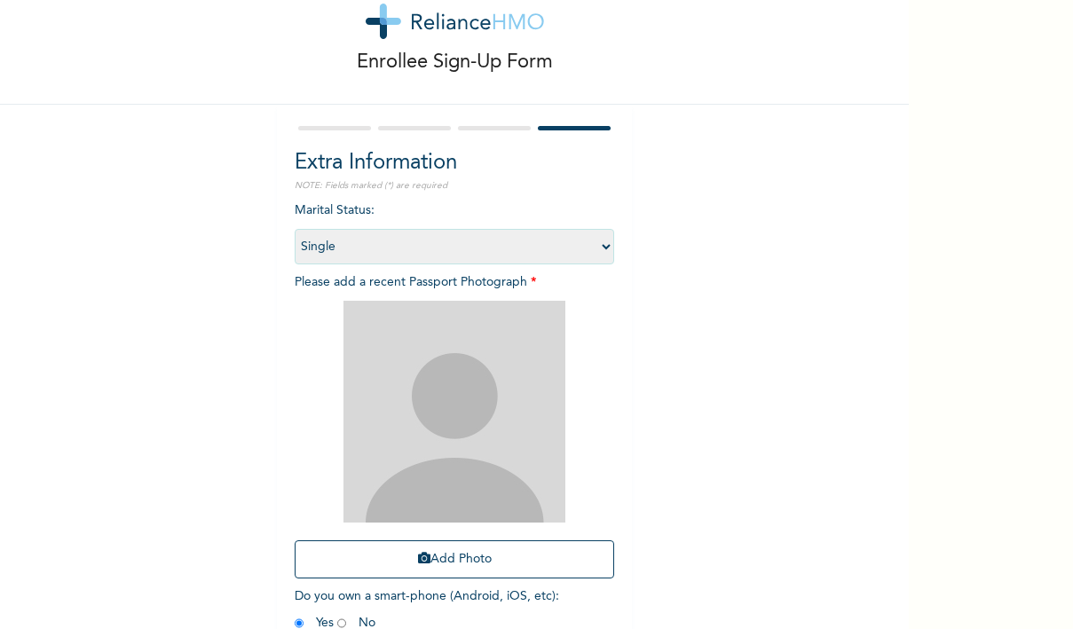
scroll to position [61, 0]
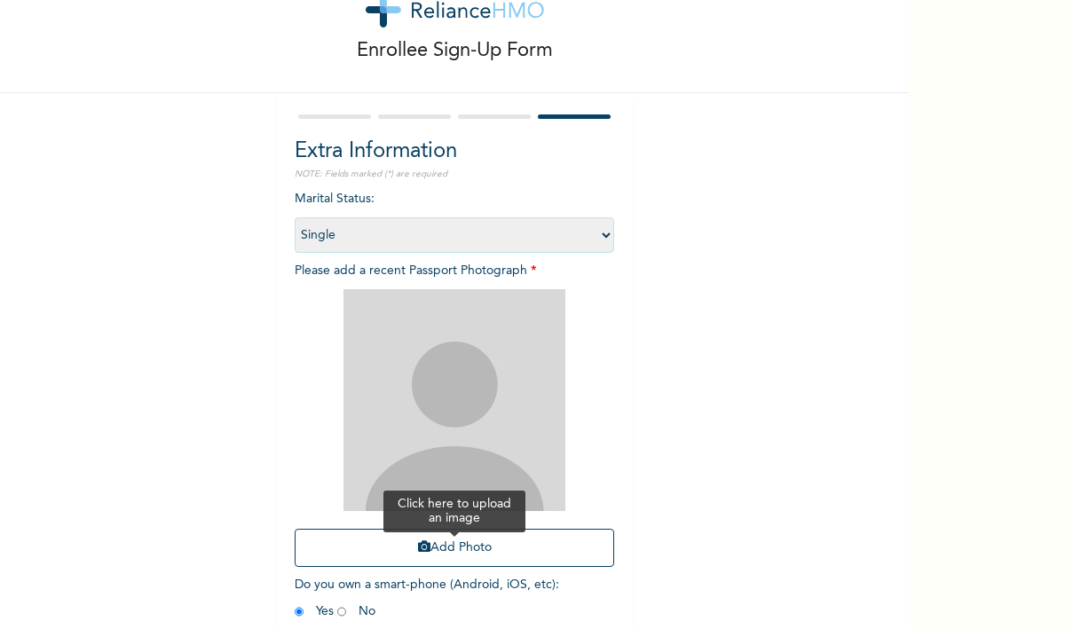
click at [446, 548] on button "Add Photo" at bounding box center [454, 548] width 319 height 38
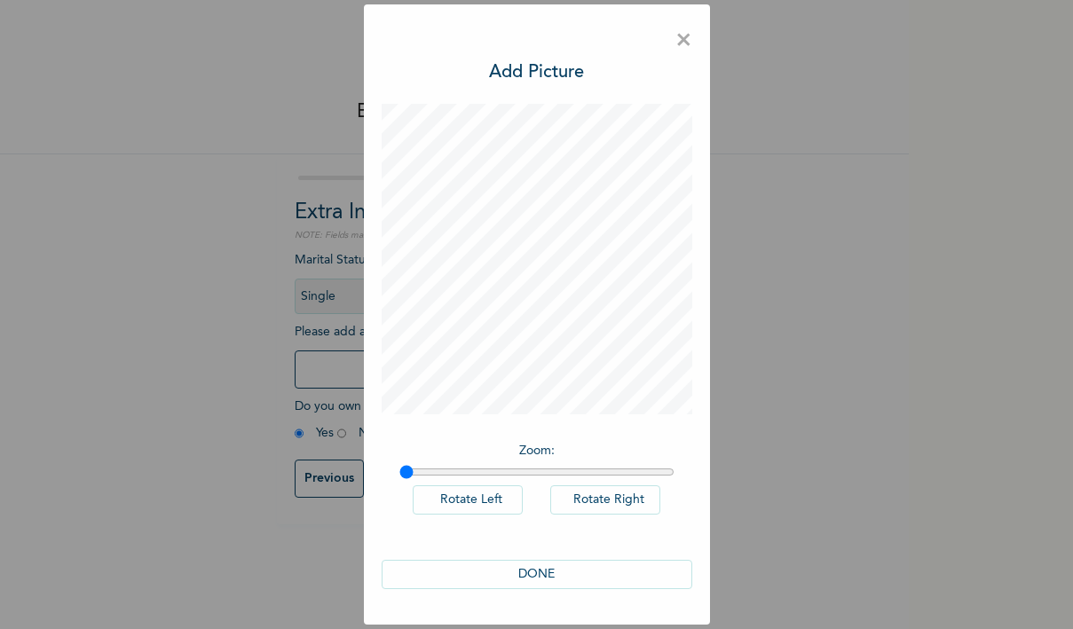
click at [556, 572] on button "DONE" at bounding box center [537, 574] width 311 height 29
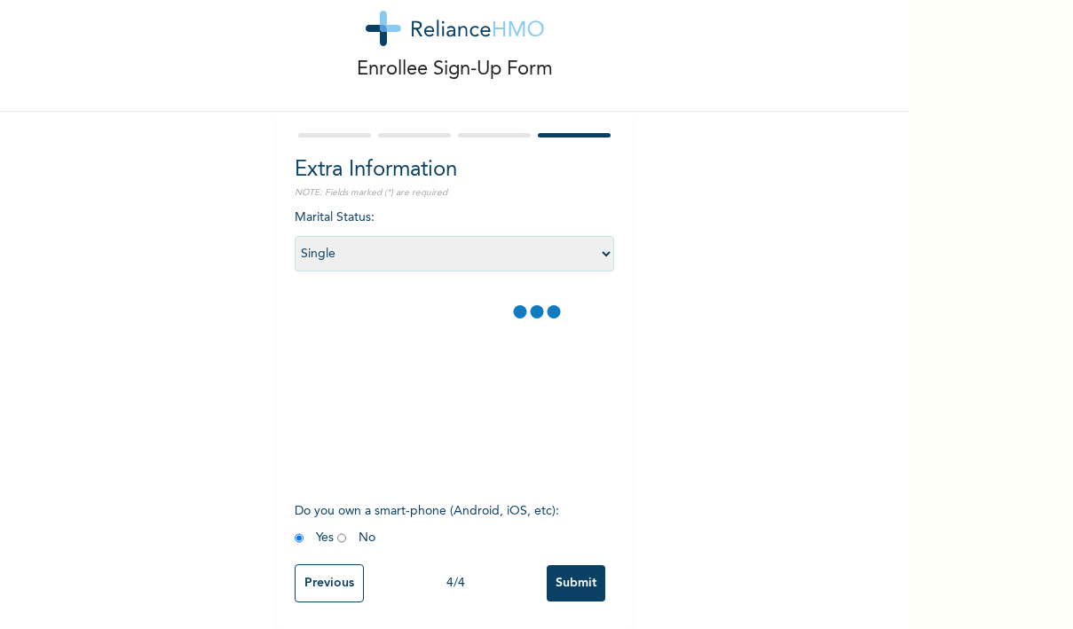
scroll to position [43, 0]
click at [325, 582] on input "Previous" at bounding box center [329, 583] width 69 height 38
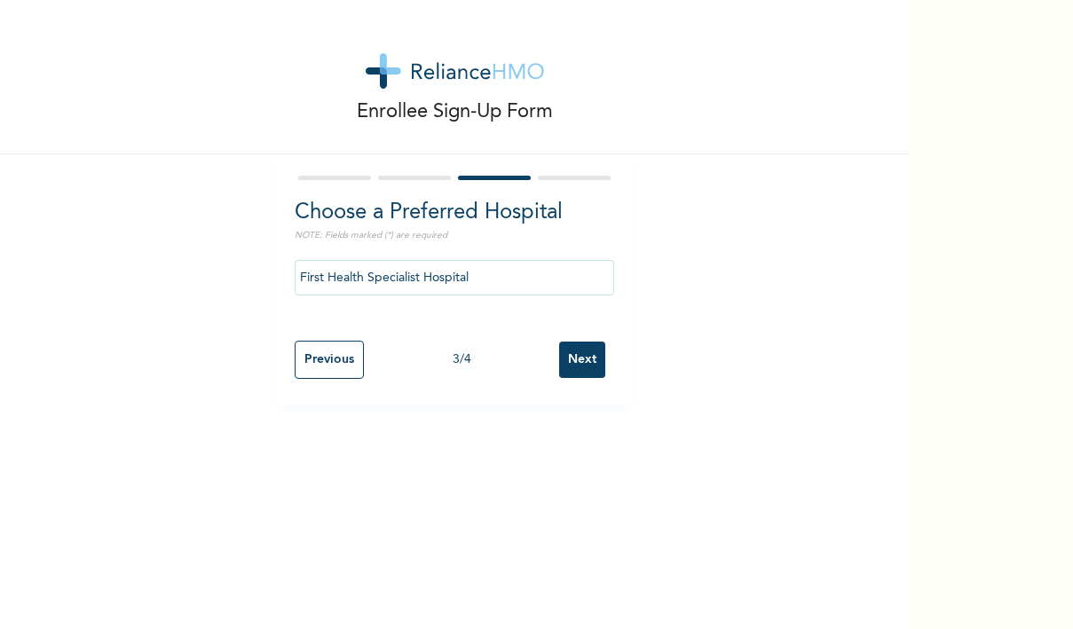
scroll to position [0, 0]
click at [587, 361] on input "Next" at bounding box center [582, 360] width 46 height 36
select select "1"
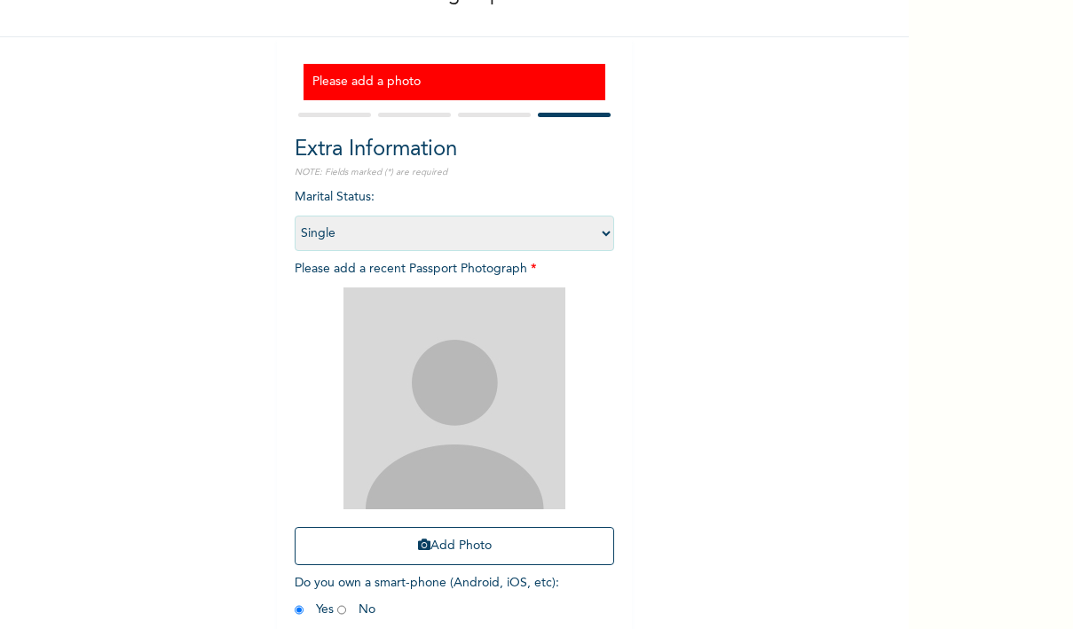
scroll to position [159, 0]
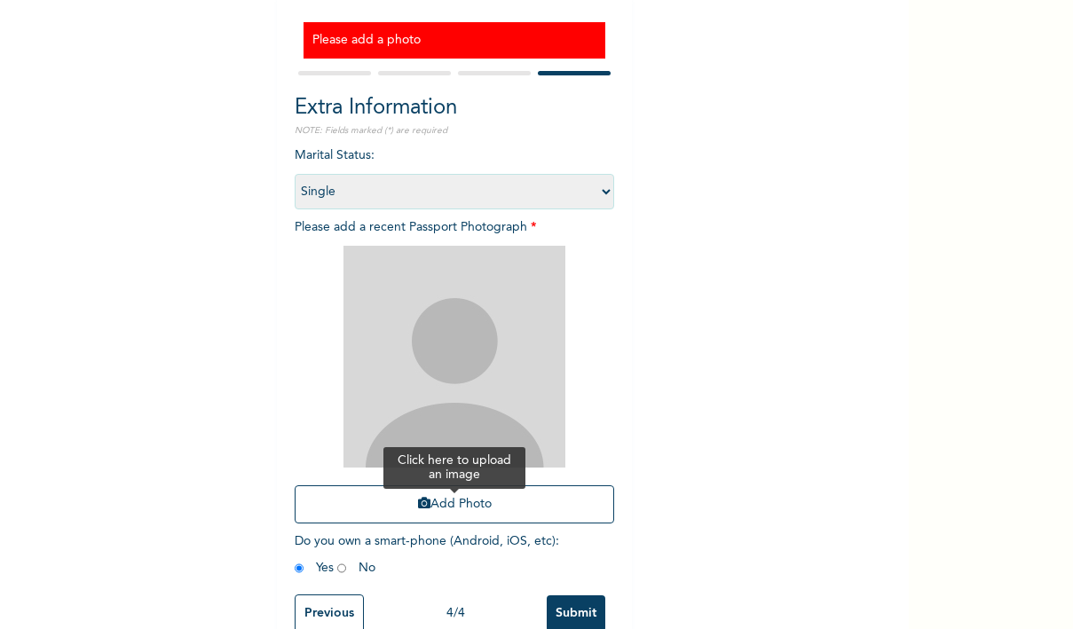
click at [447, 495] on button "Add Photo" at bounding box center [454, 504] width 319 height 38
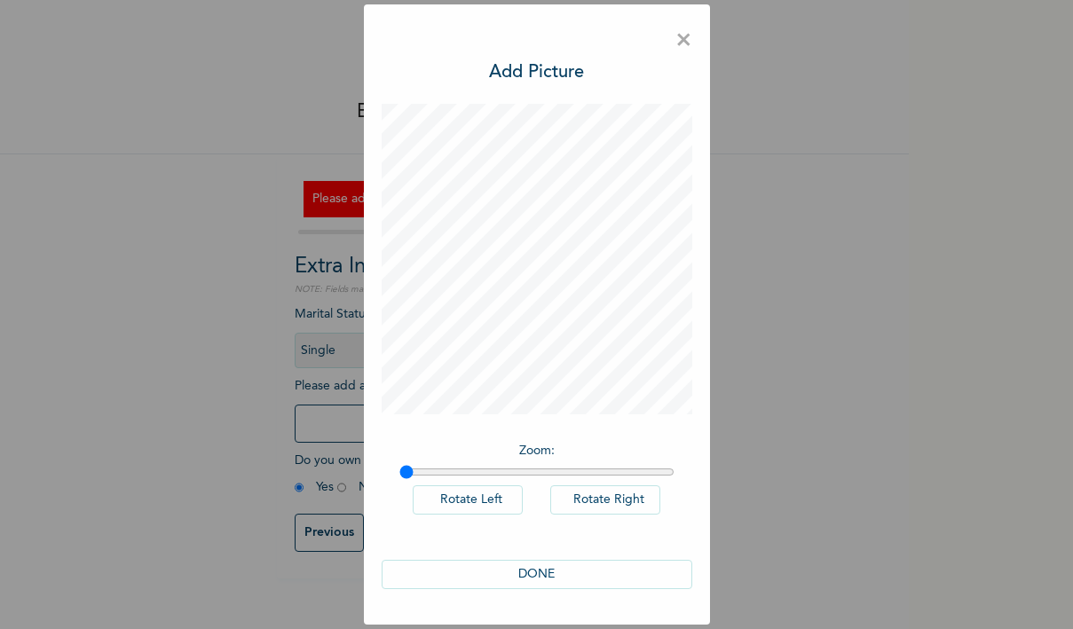
scroll to position [0, 0]
click at [680, 45] on span "×" at bounding box center [683, 40] width 17 height 37
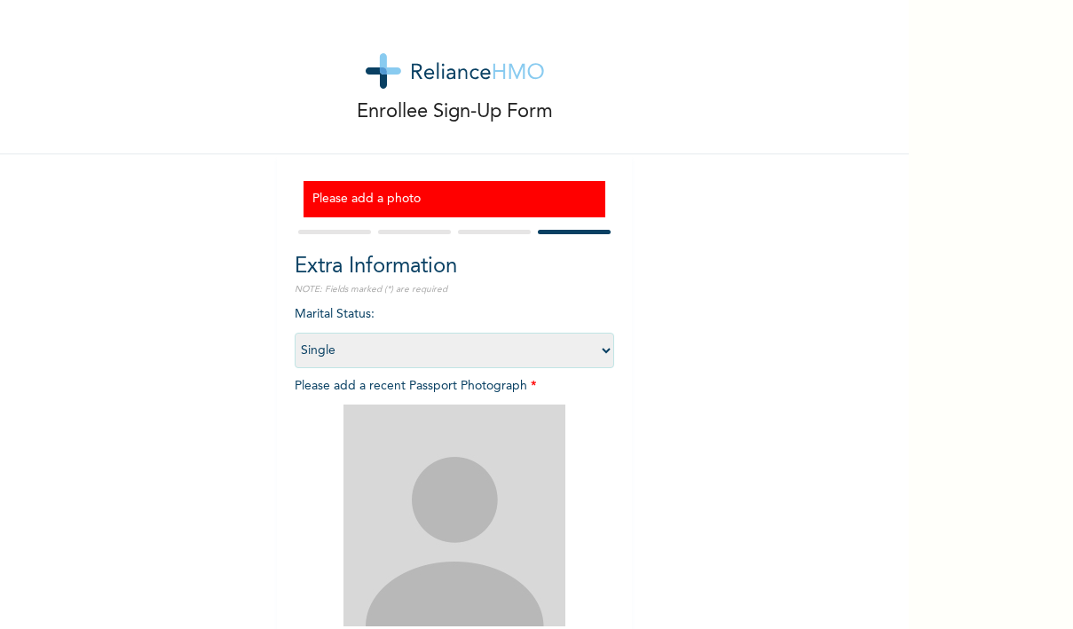
click at [678, 46] on div "Enrollee Sign-Up Form" at bounding box center [454, 77] width 909 height 154
